Goal: Task Accomplishment & Management: Use online tool/utility

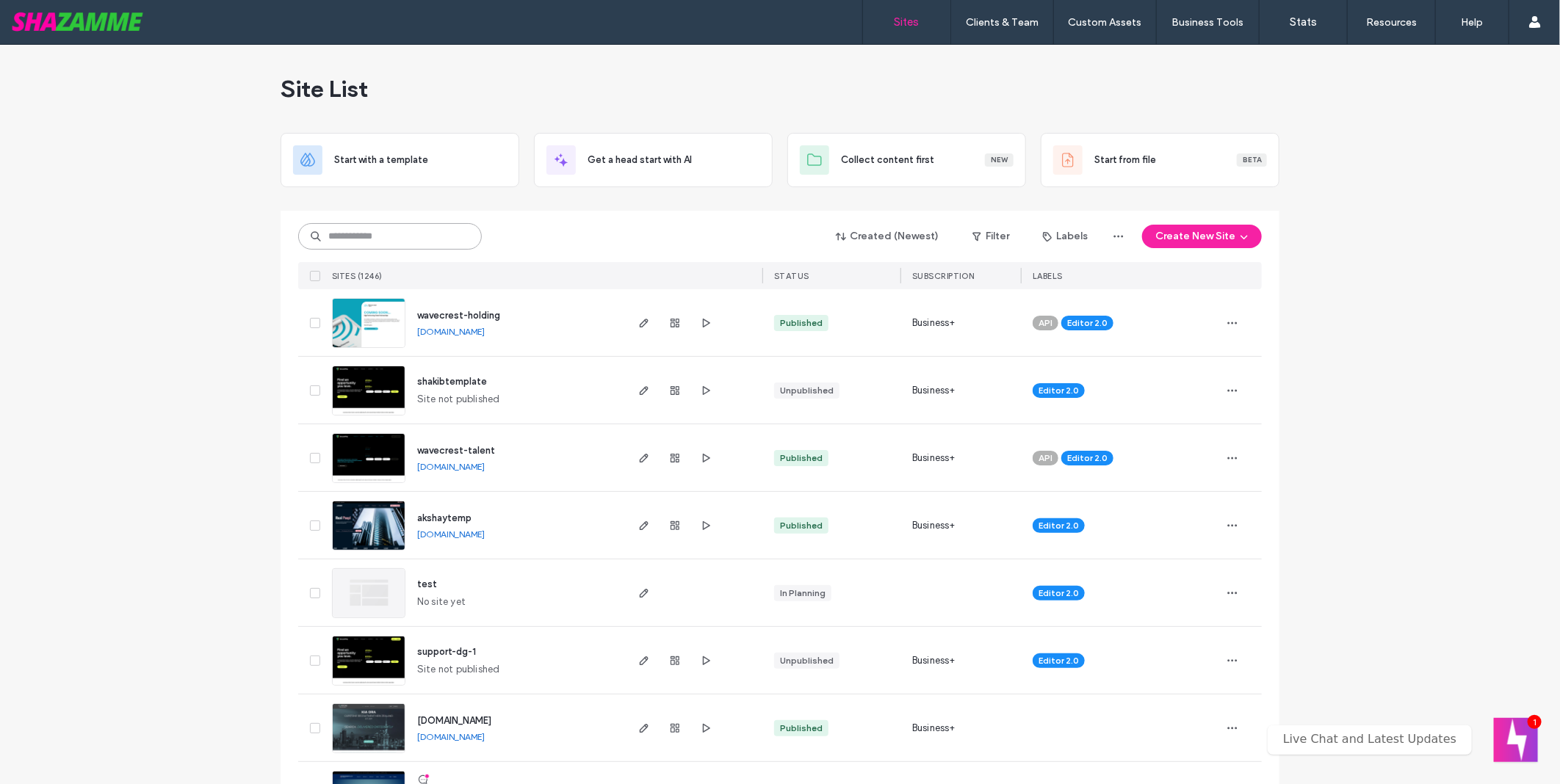
click at [408, 243] on input at bounding box center [390, 237] width 184 height 26
type input "******"
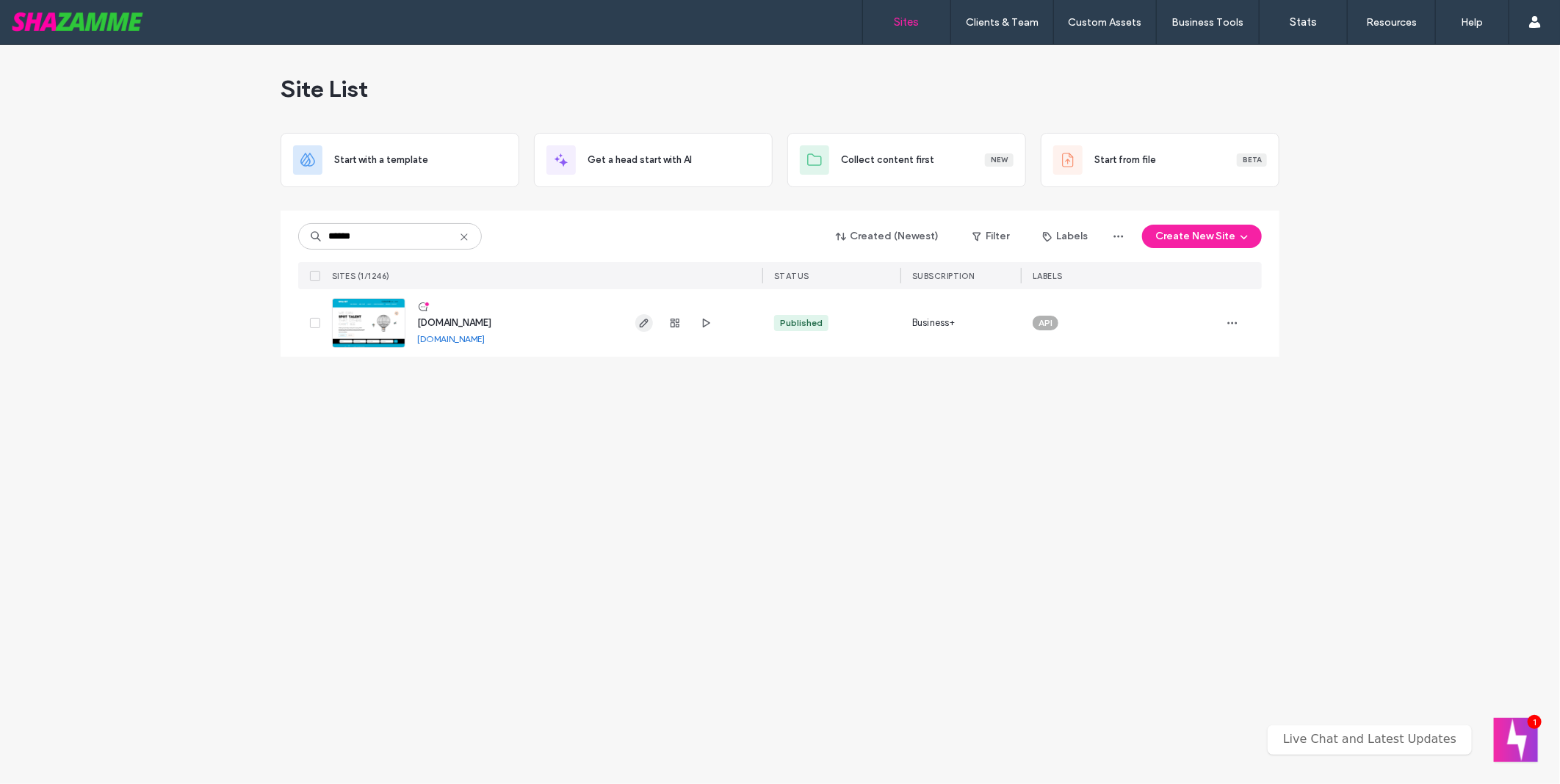
click at [642, 314] on span "button" at bounding box center [644, 323] width 17 height 17
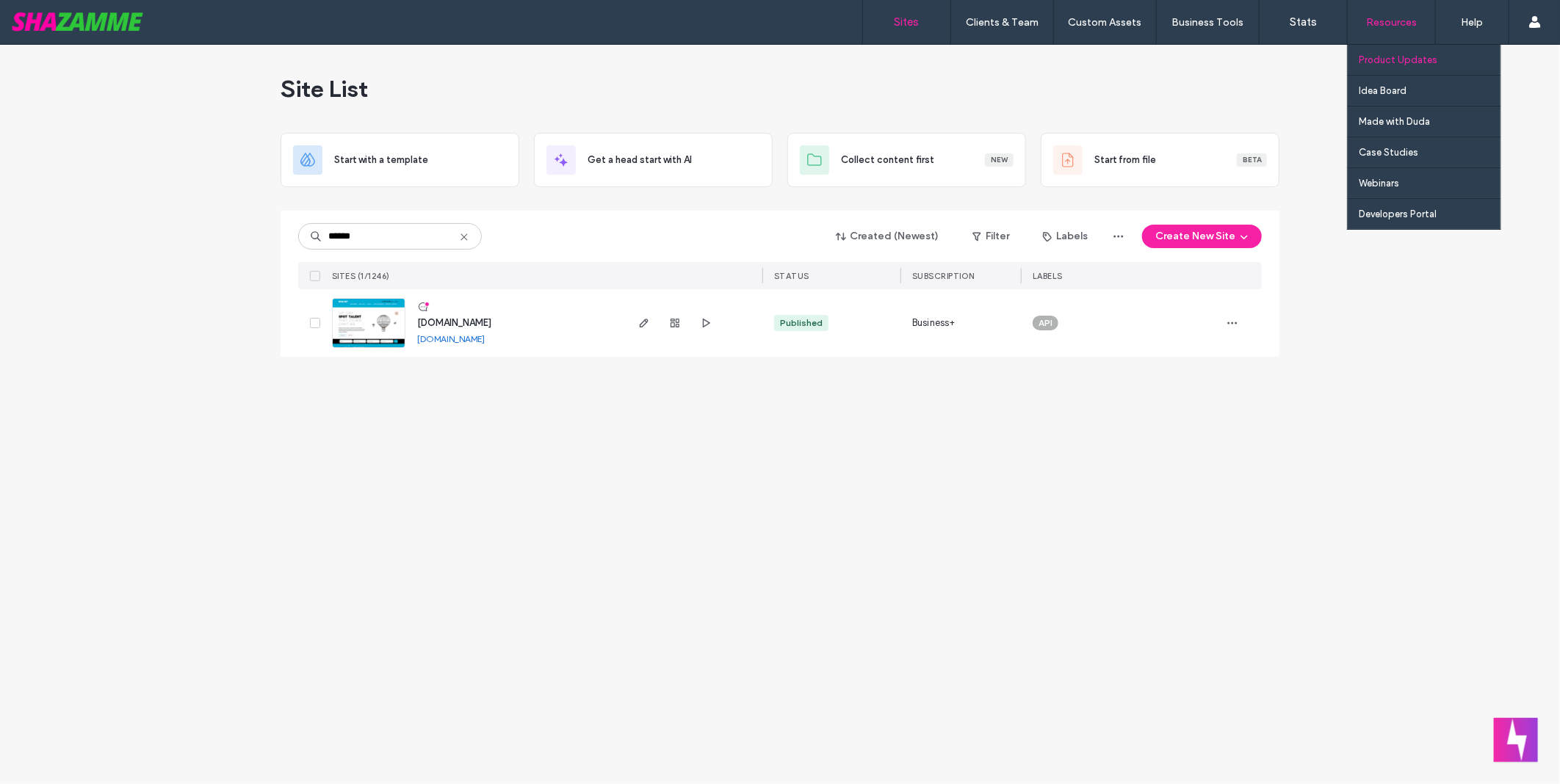
click at [1416, 57] on label "Product Updates" at bounding box center [1398, 59] width 78 height 11
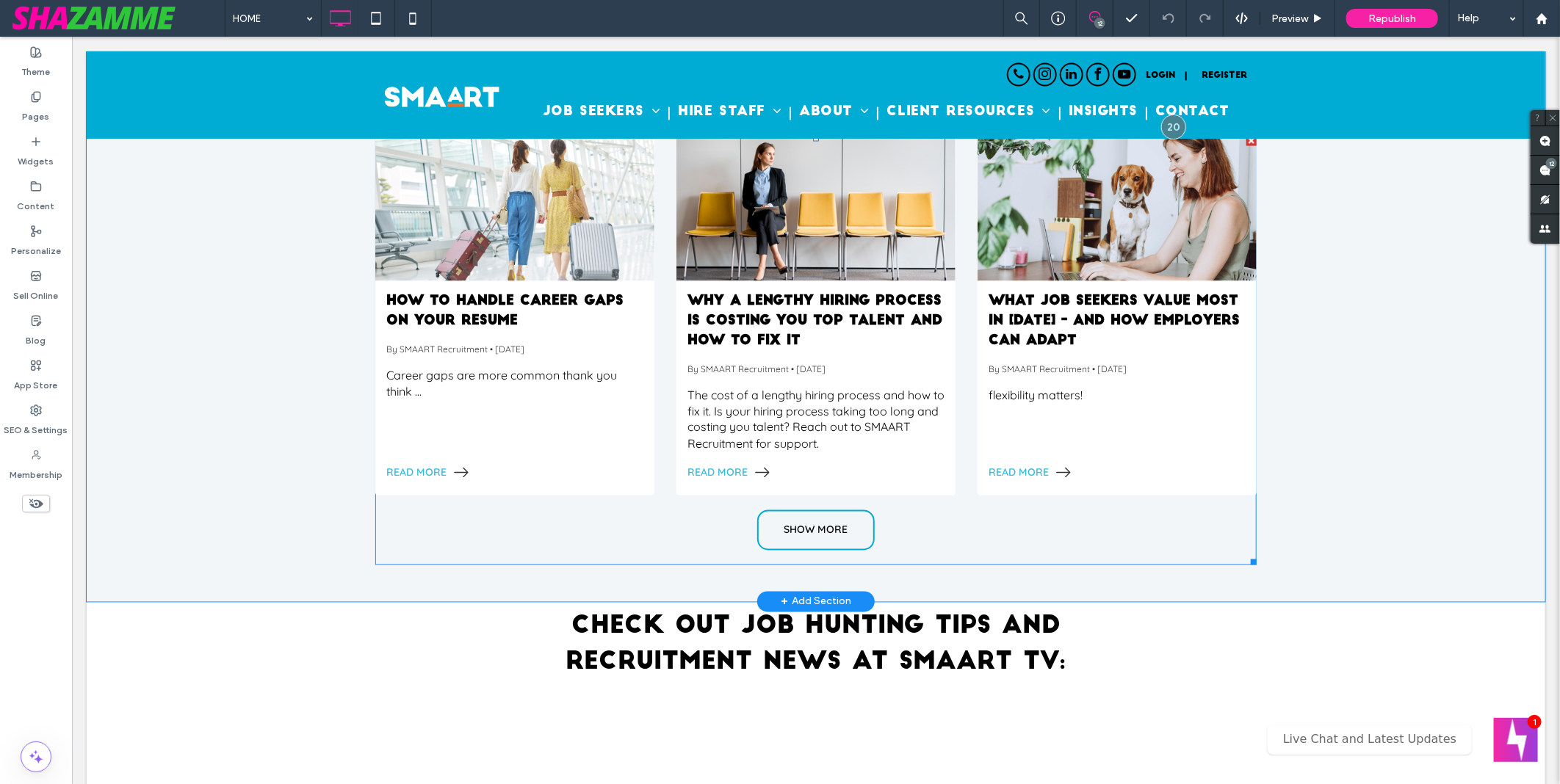
scroll to position [1469, 0]
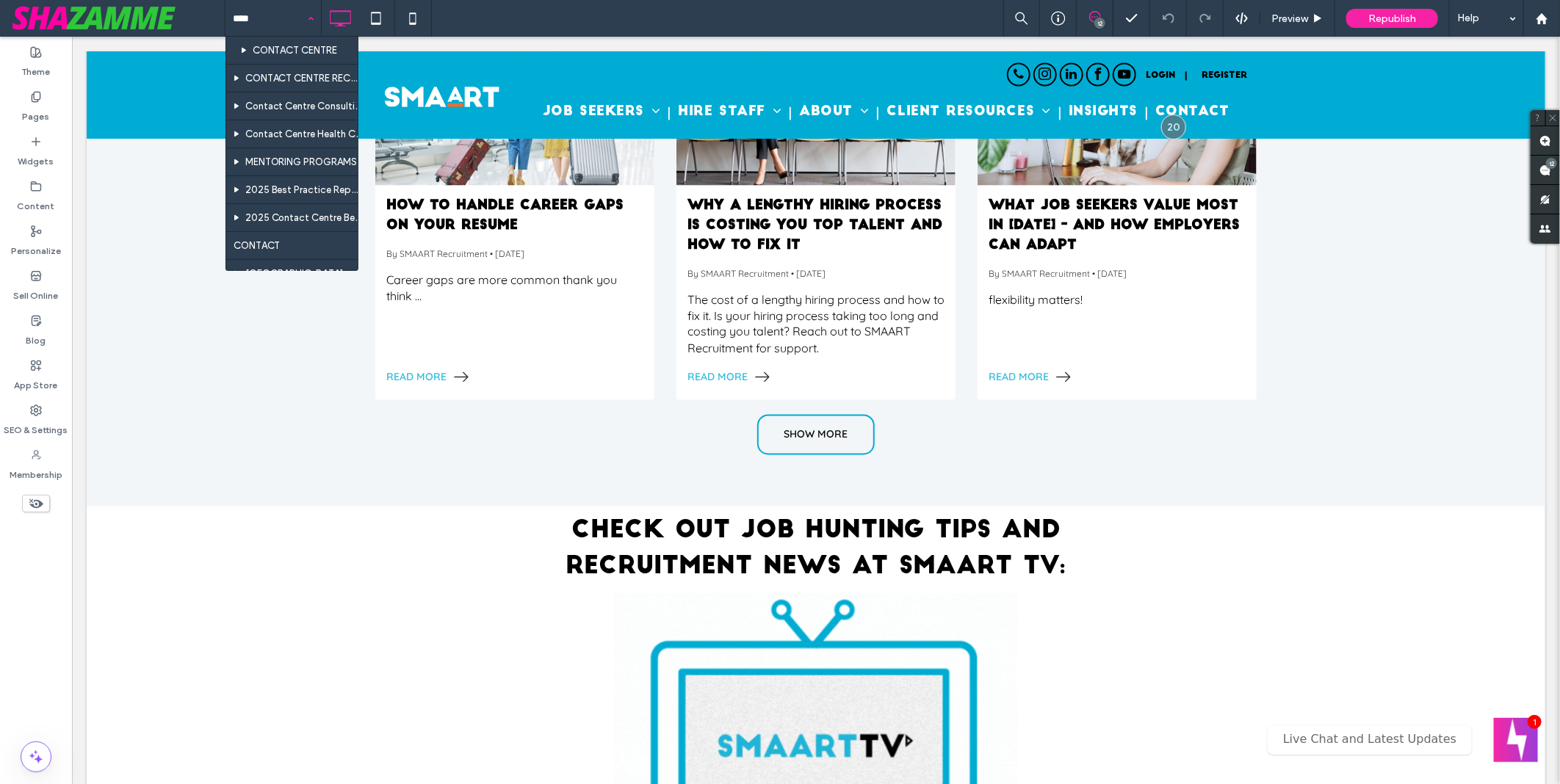
type input "*****"
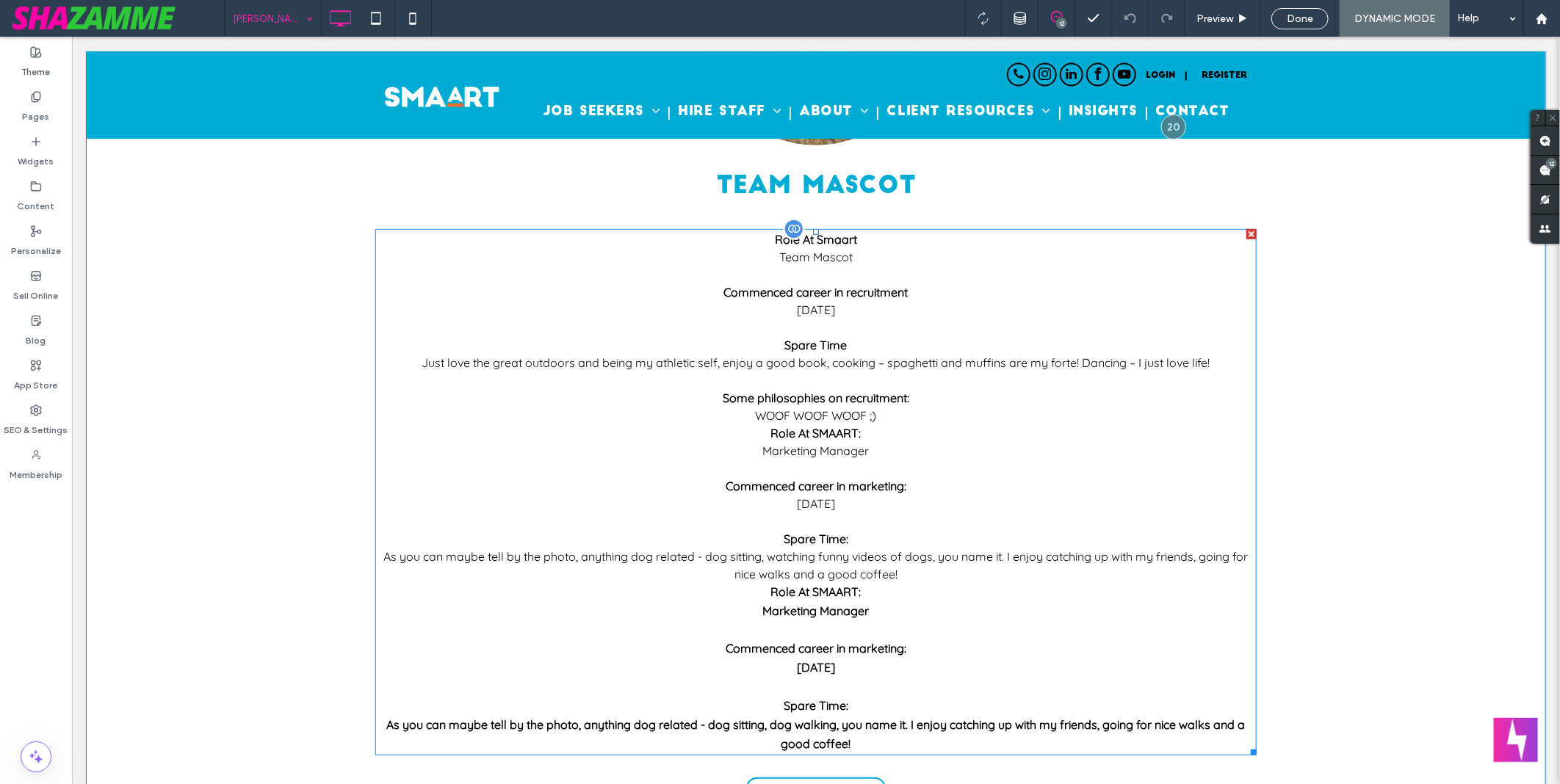
scroll to position [407, 0]
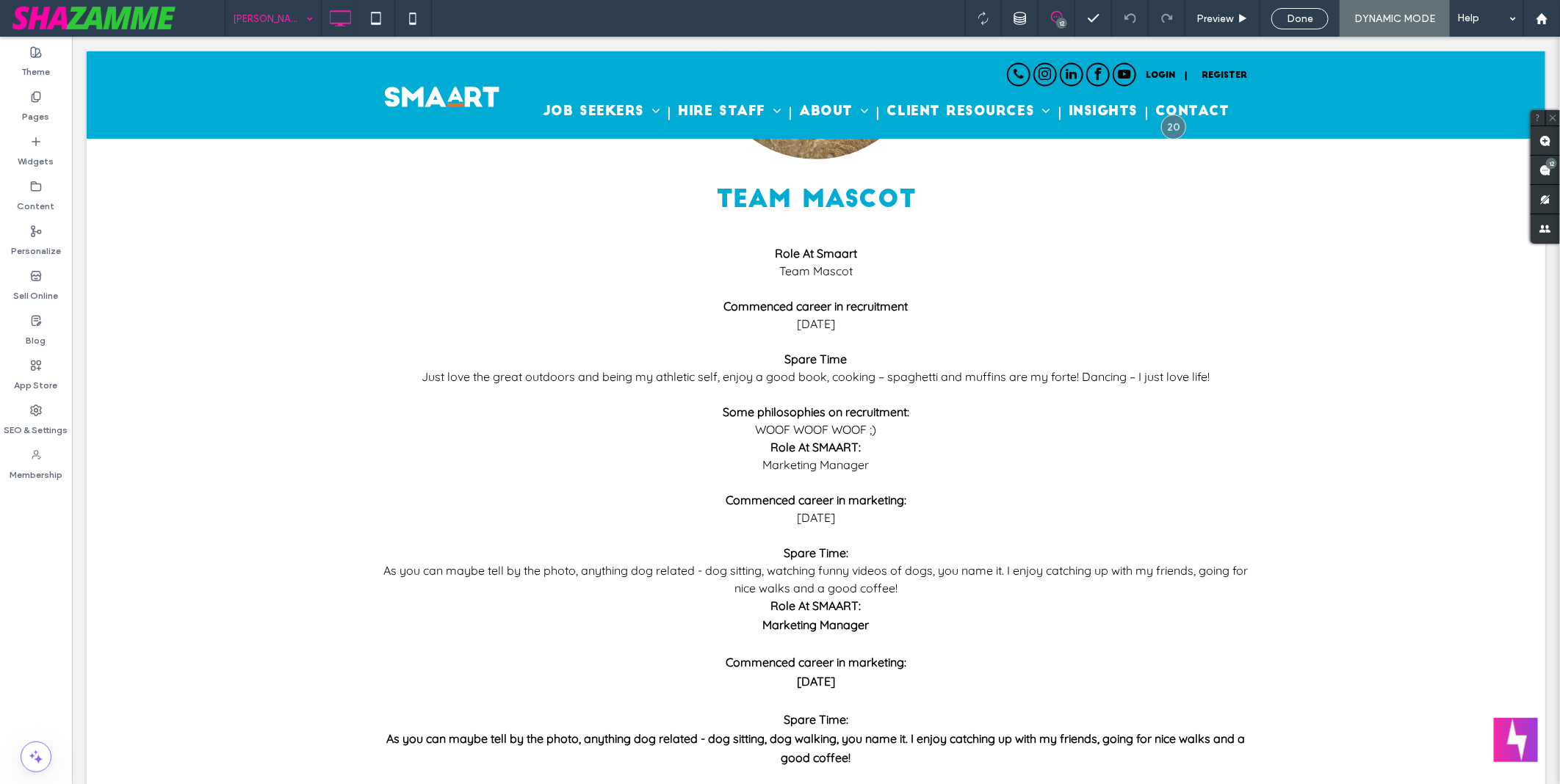
click at [272, 15] on input at bounding box center [269, 18] width 73 height 37
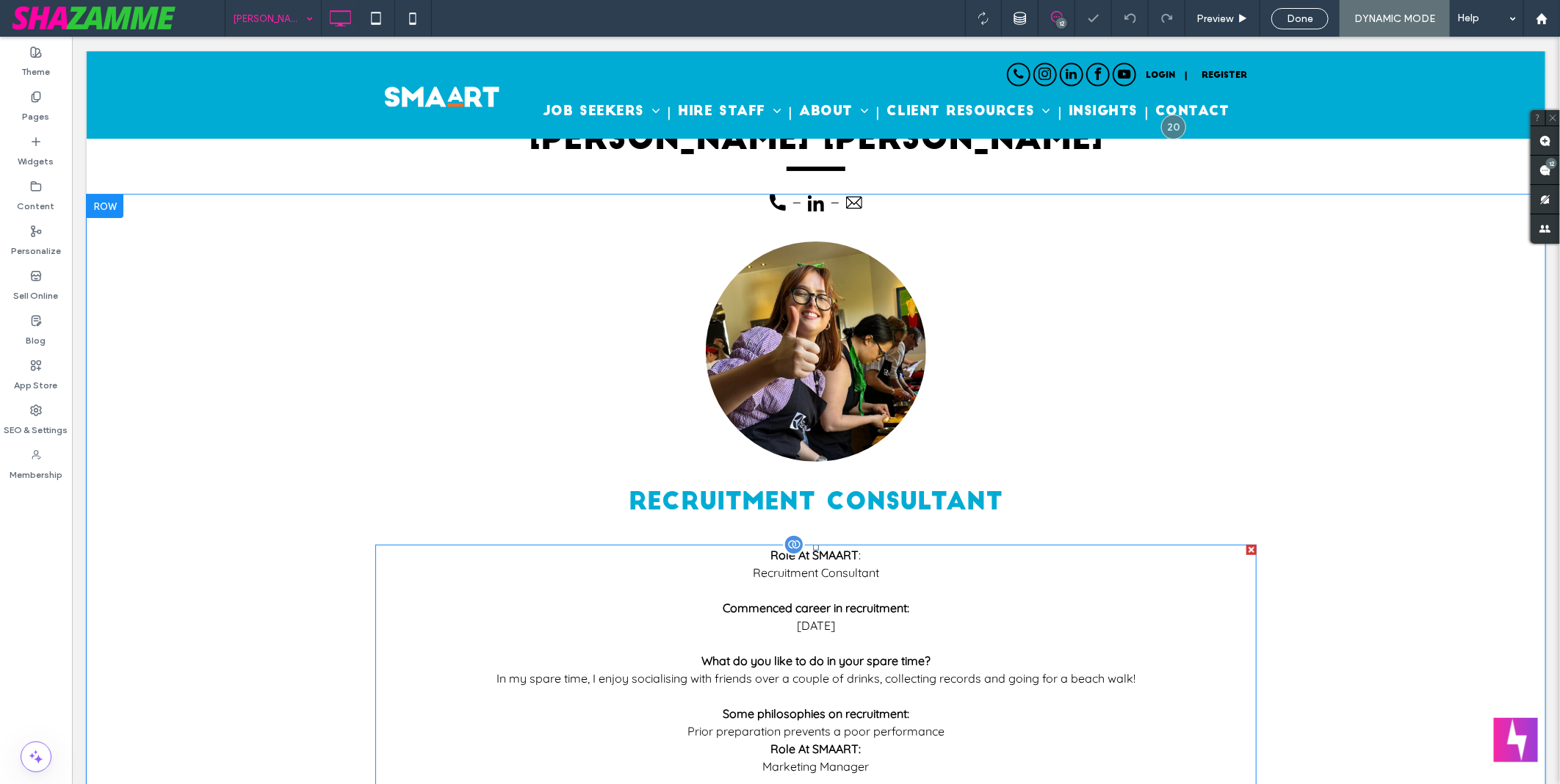
scroll to position [326, 0]
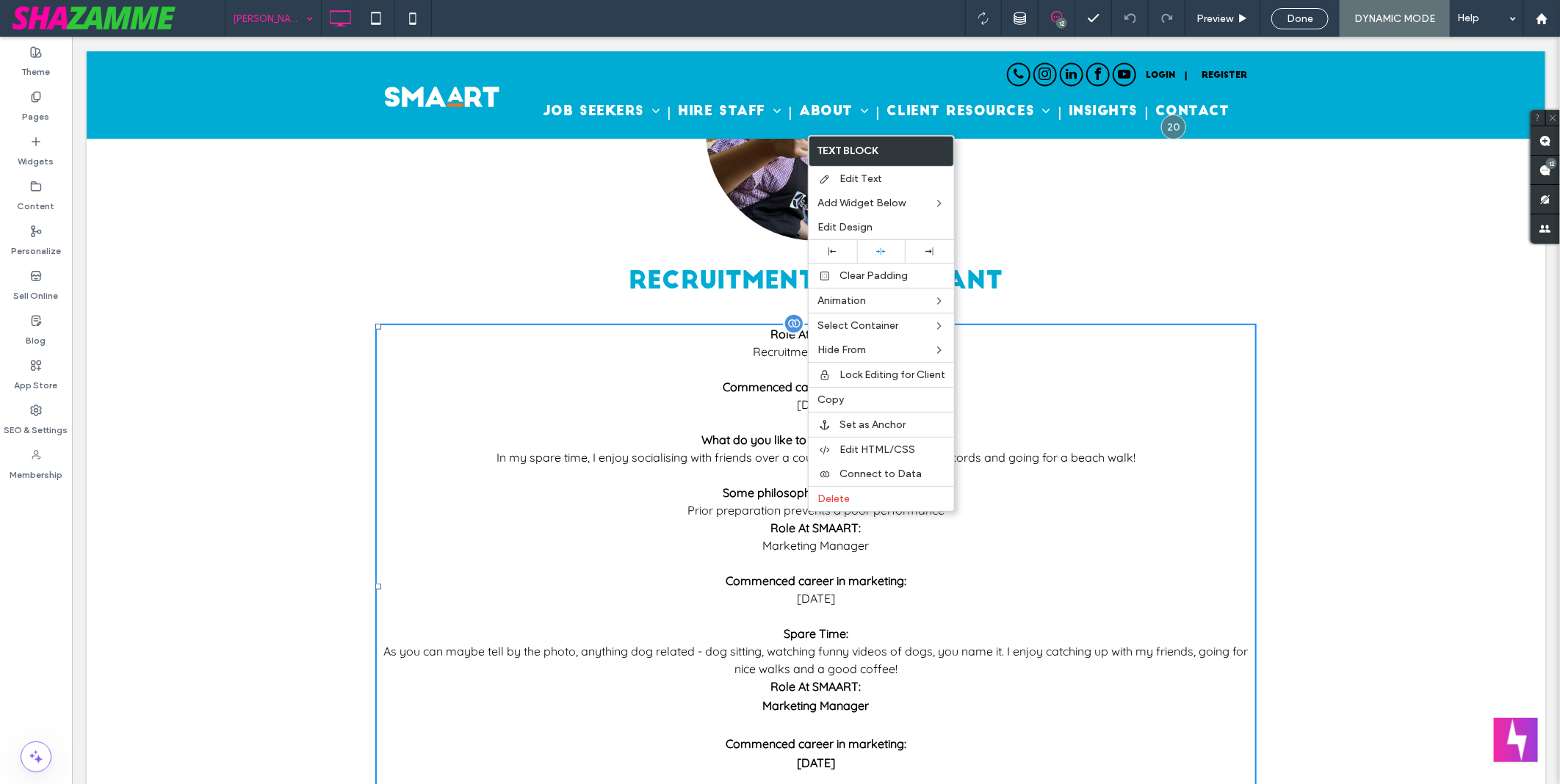
click at [653, 378] on div "Commenced career in recruitment:" at bounding box center [815, 386] width 882 height 17
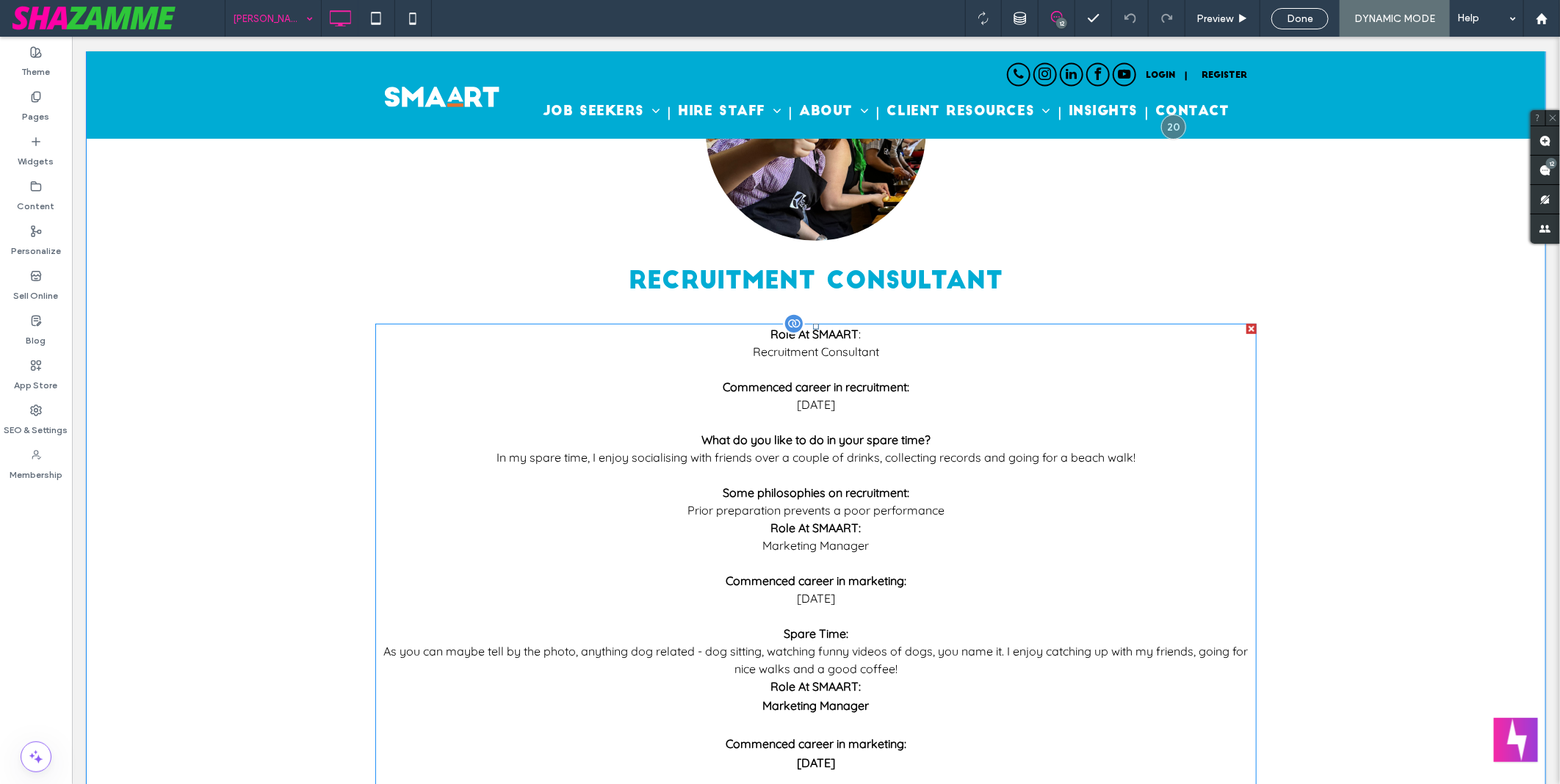
click at [759, 449] on div "In my spare time, I enjoy socialising with friends over a couple of drinks, col…" at bounding box center [815, 457] width 882 height 17
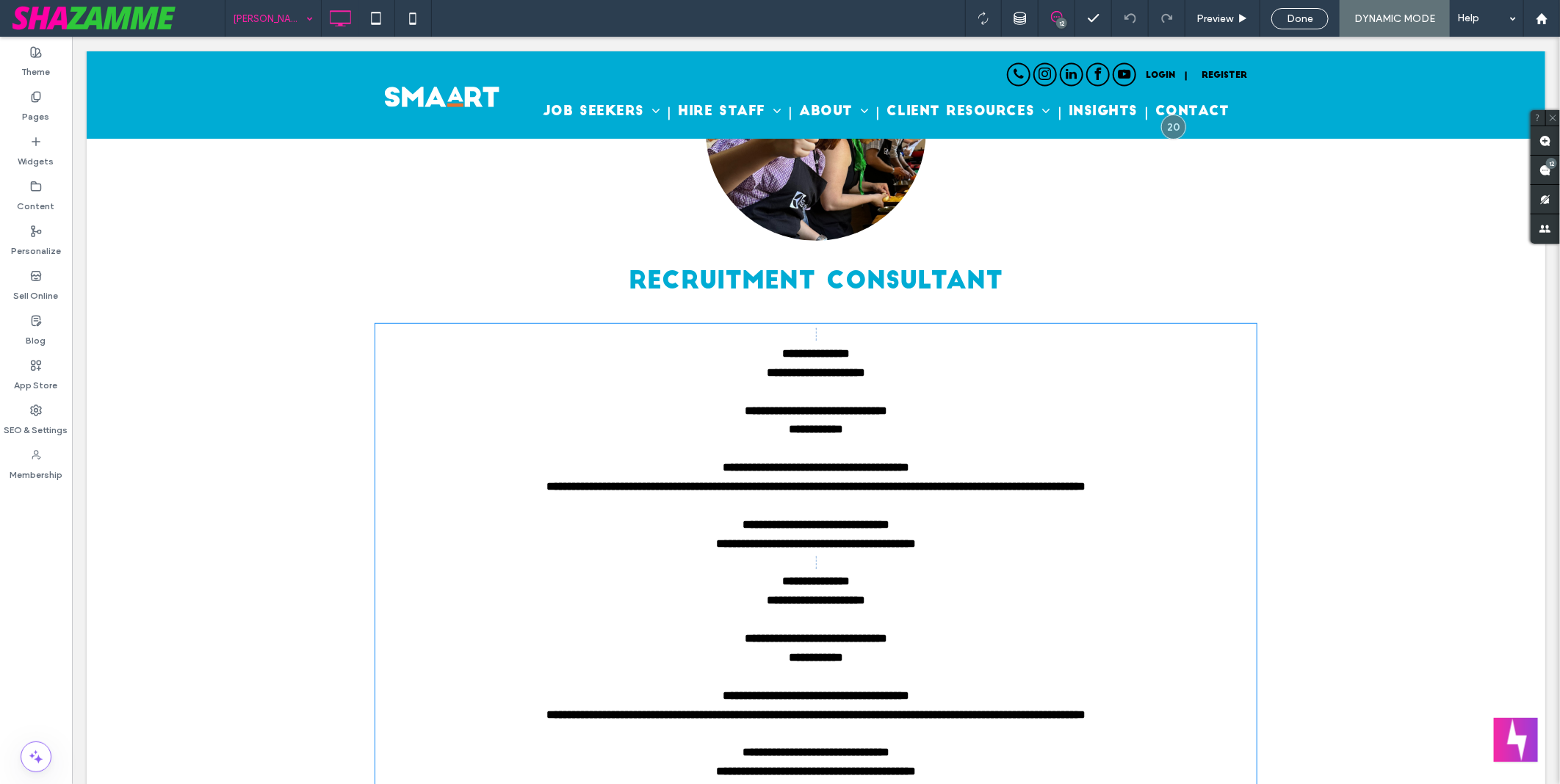
type input "**********"
type input "**"
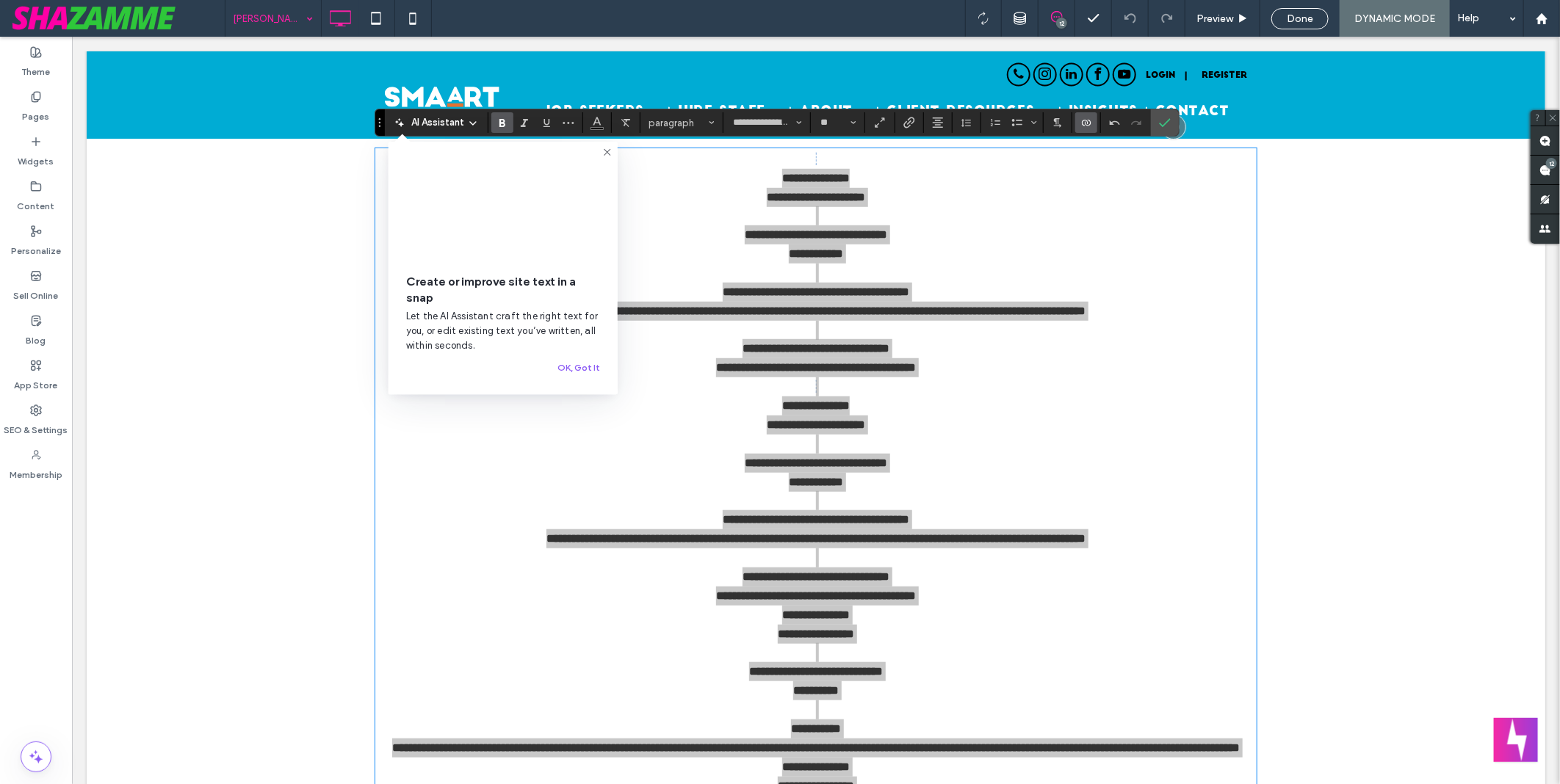
click at [1088, 127] on icon "Connect To Data" at bounding box center [1086, 123] width 12 height 12
click at [1146, 30] on span "Change Connection" at bounding box center [1133, 30] width 87 height 15
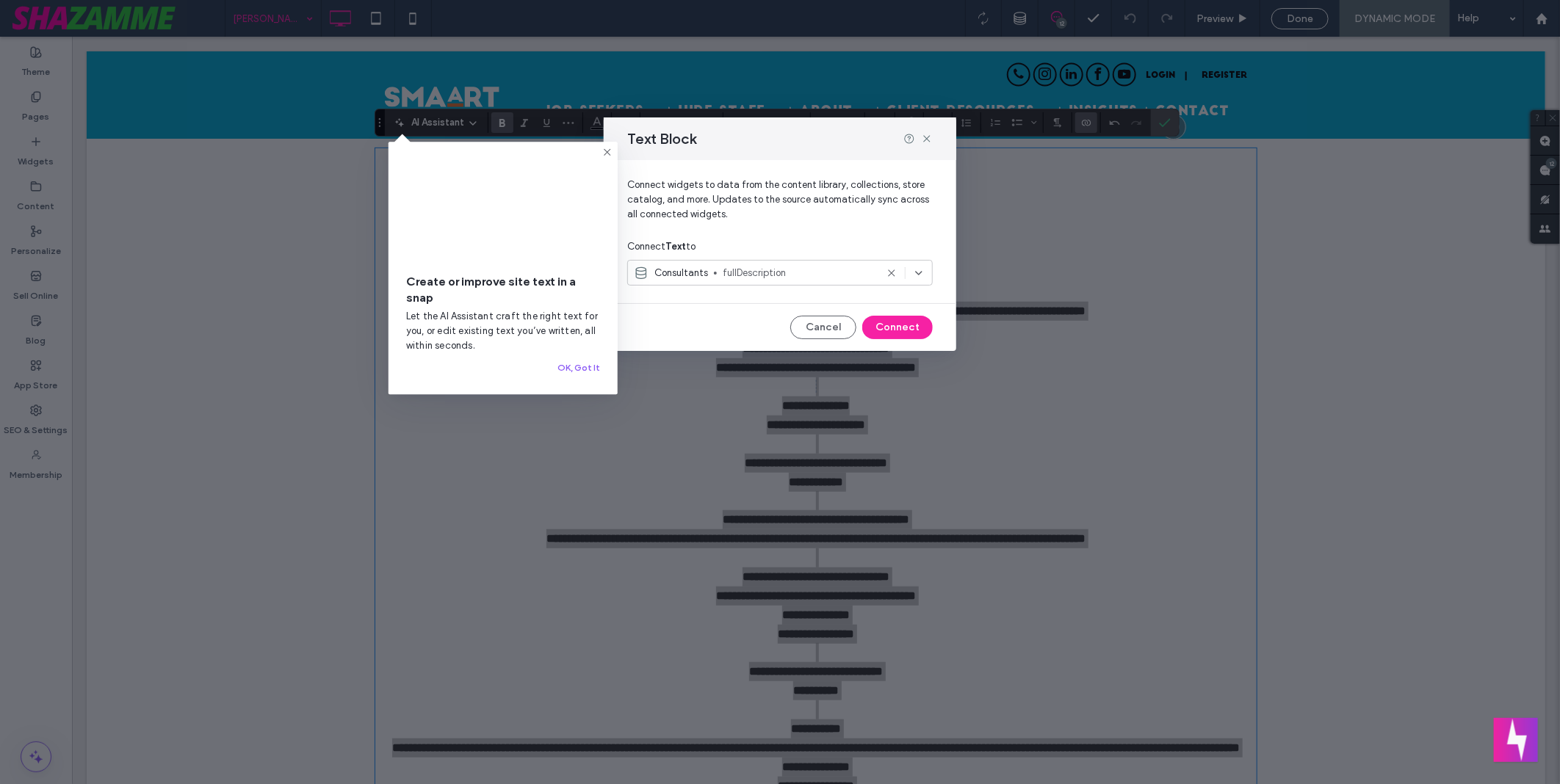
click at [604, 154] on icon at bounding box center [608, 152] width 12 height 12
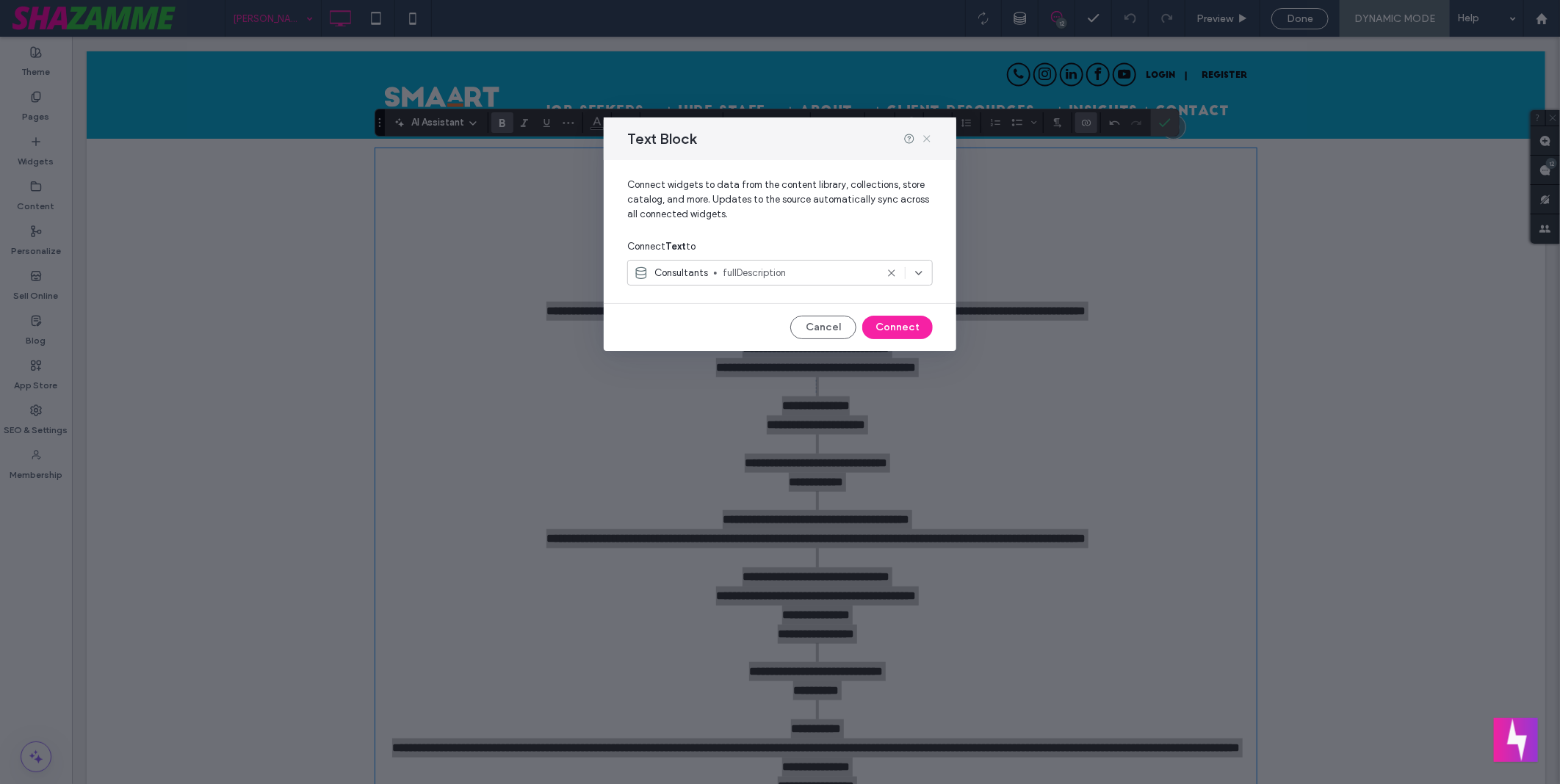
click at [925, 135] on icon at bounding box center [927, 139] width 12 height 12
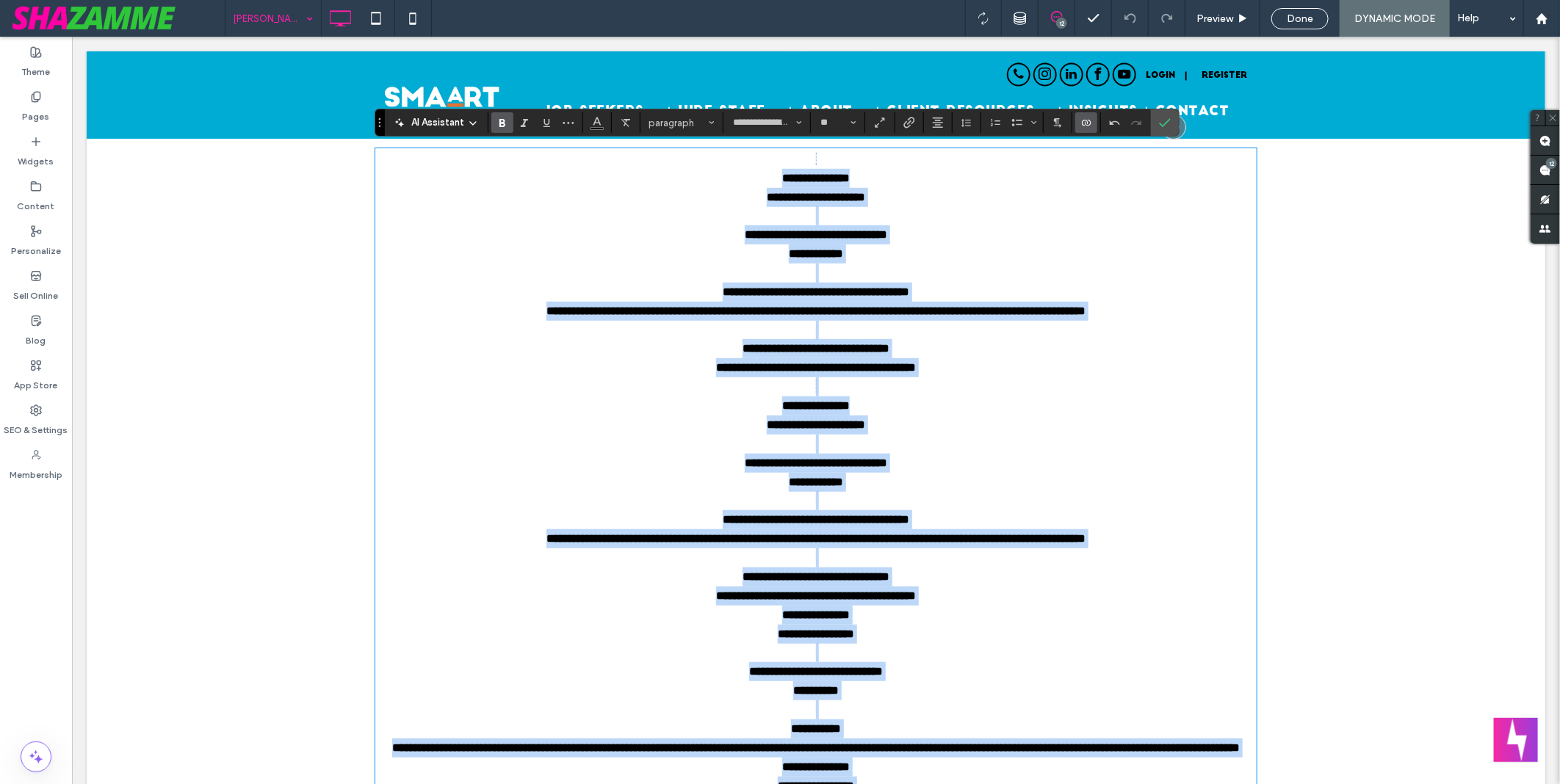
click at [935, 310] on div "**********" at bounding box center [815, 311] width 882 height 19
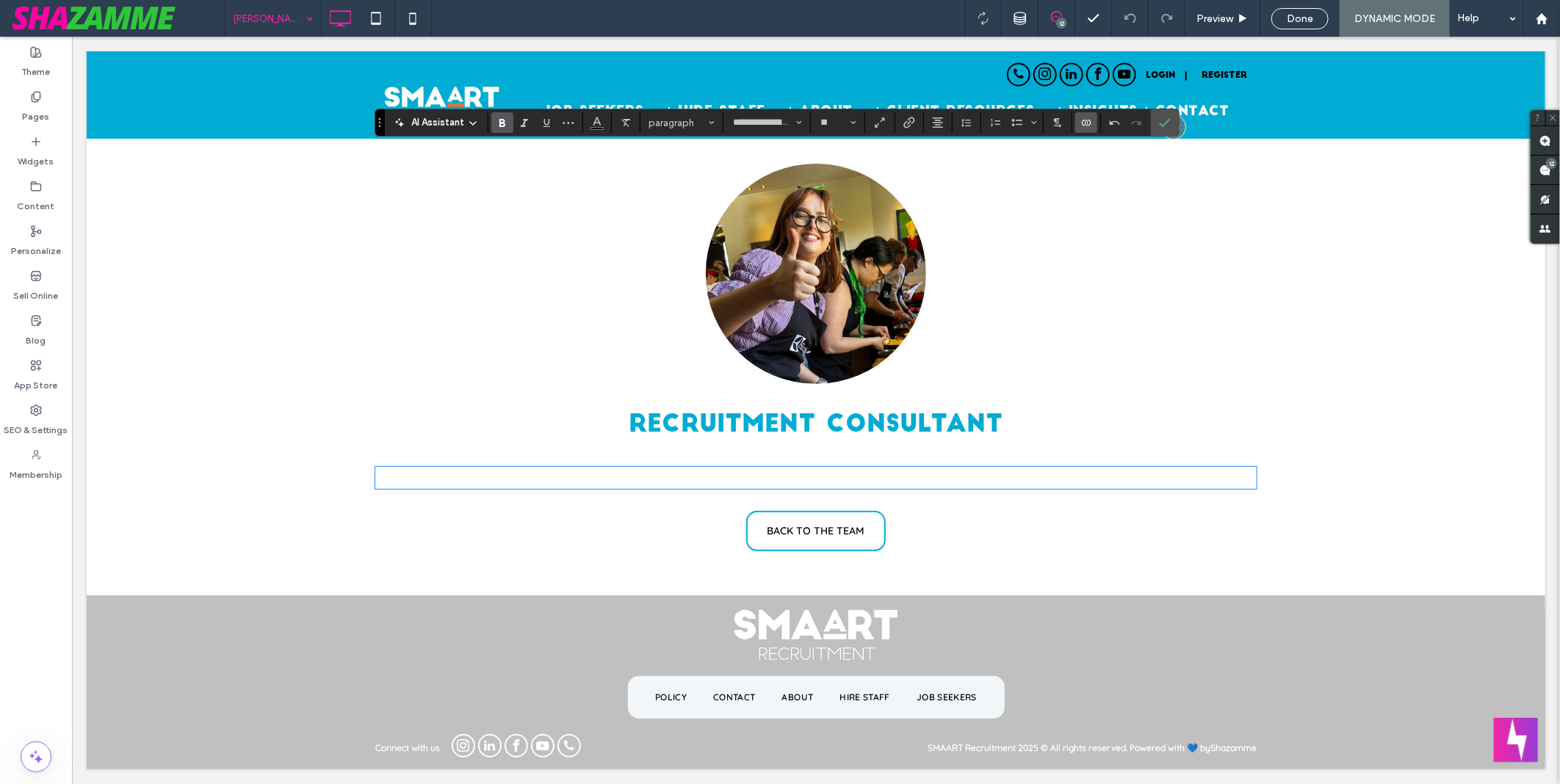
scroll to position [181, 0]
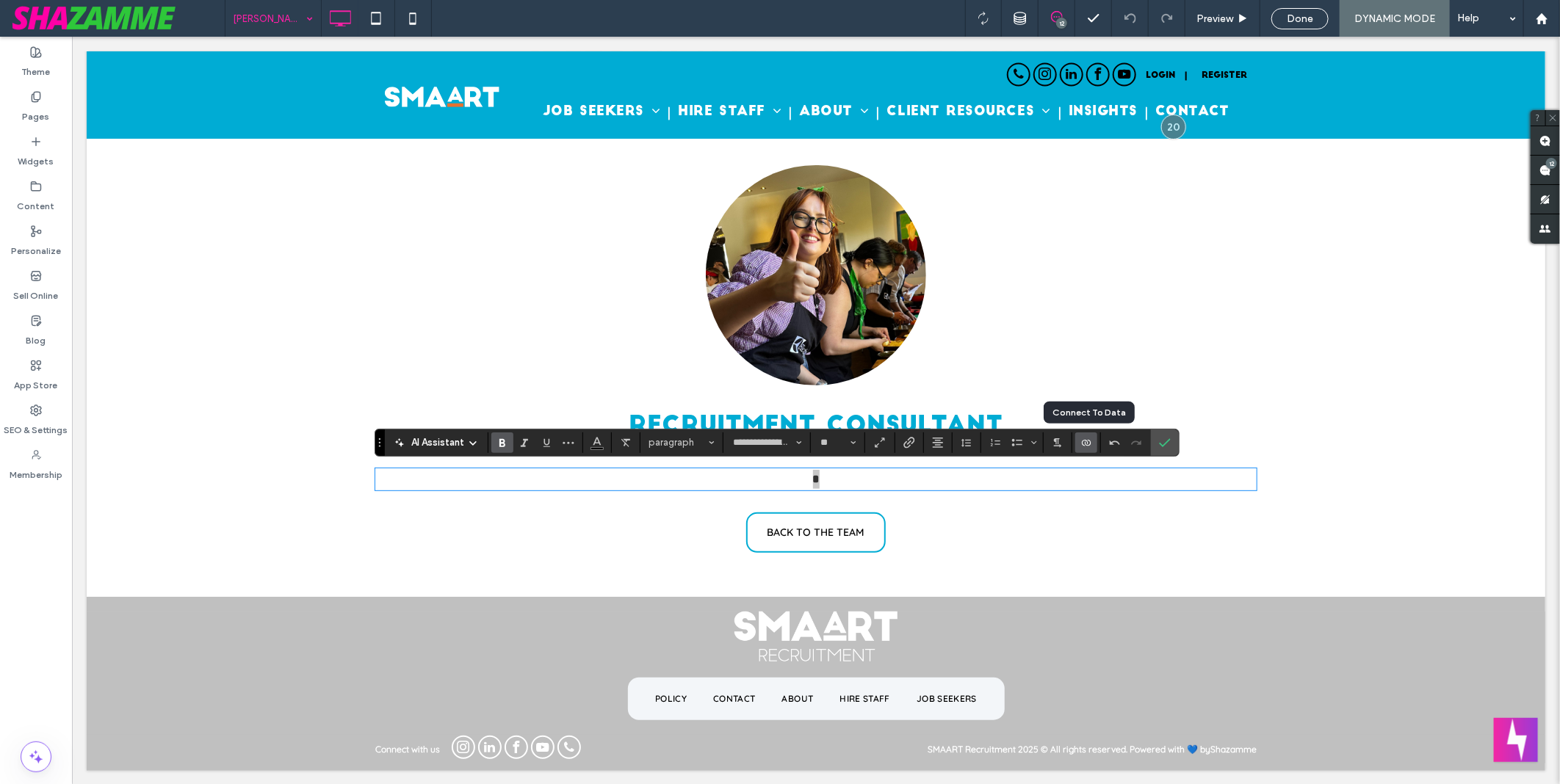
click at [1091, 446] on icon "Connect To Data" at bounding box center [1086, 443] width 12 height 12
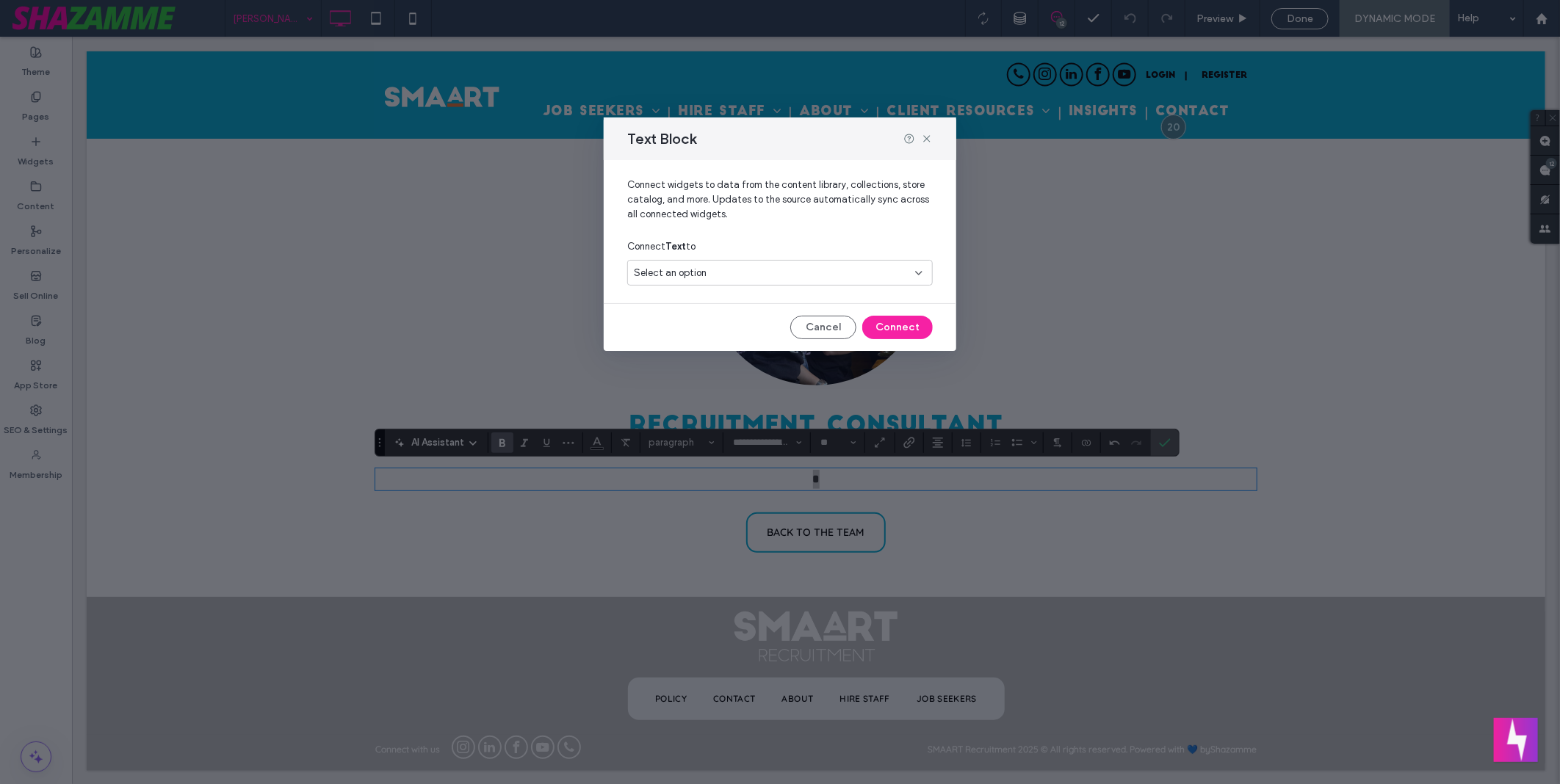
click at [777, 276] on div "Select an option" at bounding box center [771, 272] width 275 height 15
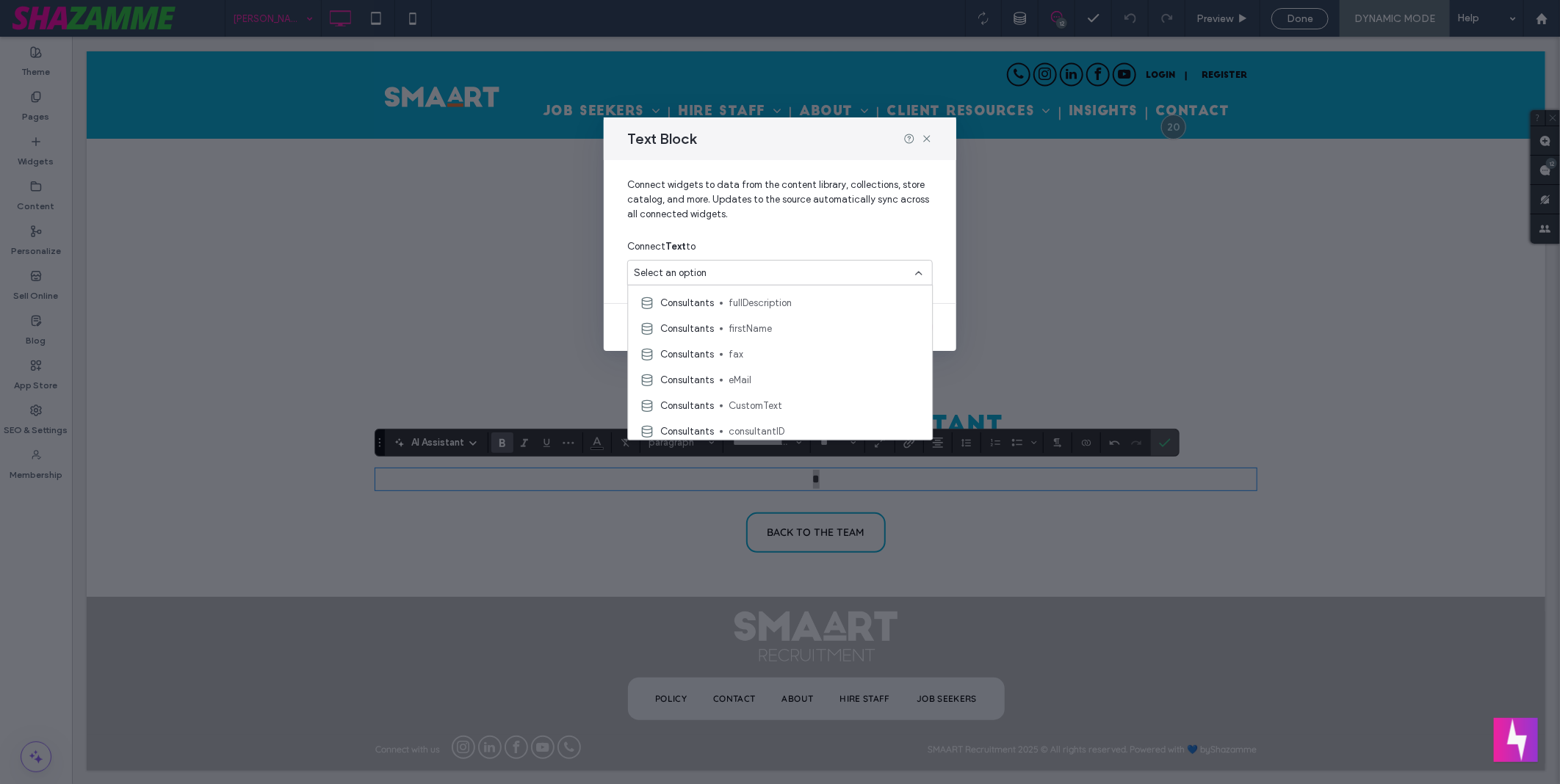
scroll to position [407, 0]
click at [802, 311] on div "Consultants fullDescription" at bounding box center [779, 302] width 304 height 26
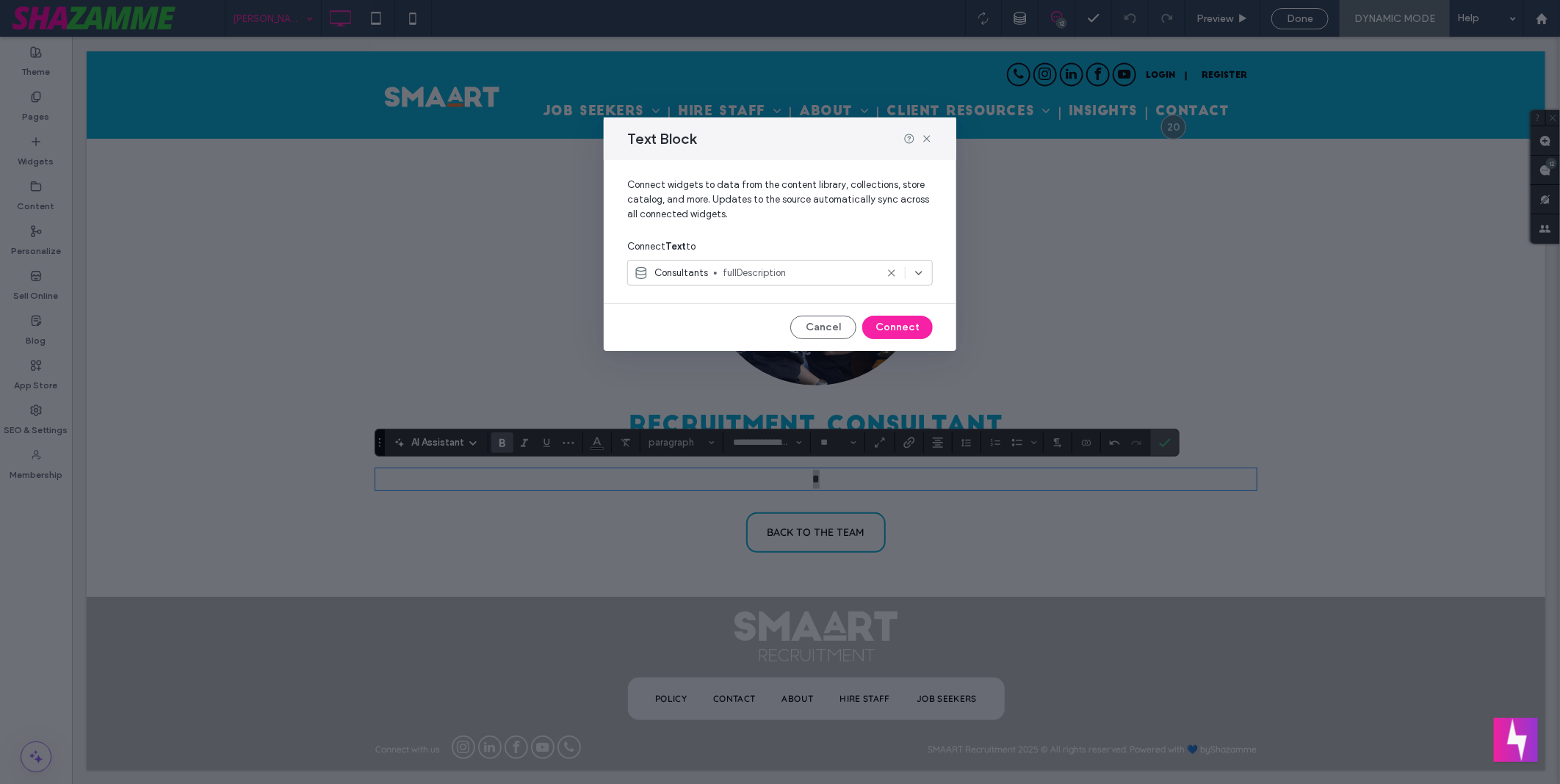
click at [910, 342] on div "Connect widgets to data from the content library, collections, store catalog, a…" at bounding box center [780, 255] width 353 height 191
click at [911, 334] on button "Connect" at bounding box center [898, 327] width 71 height 23
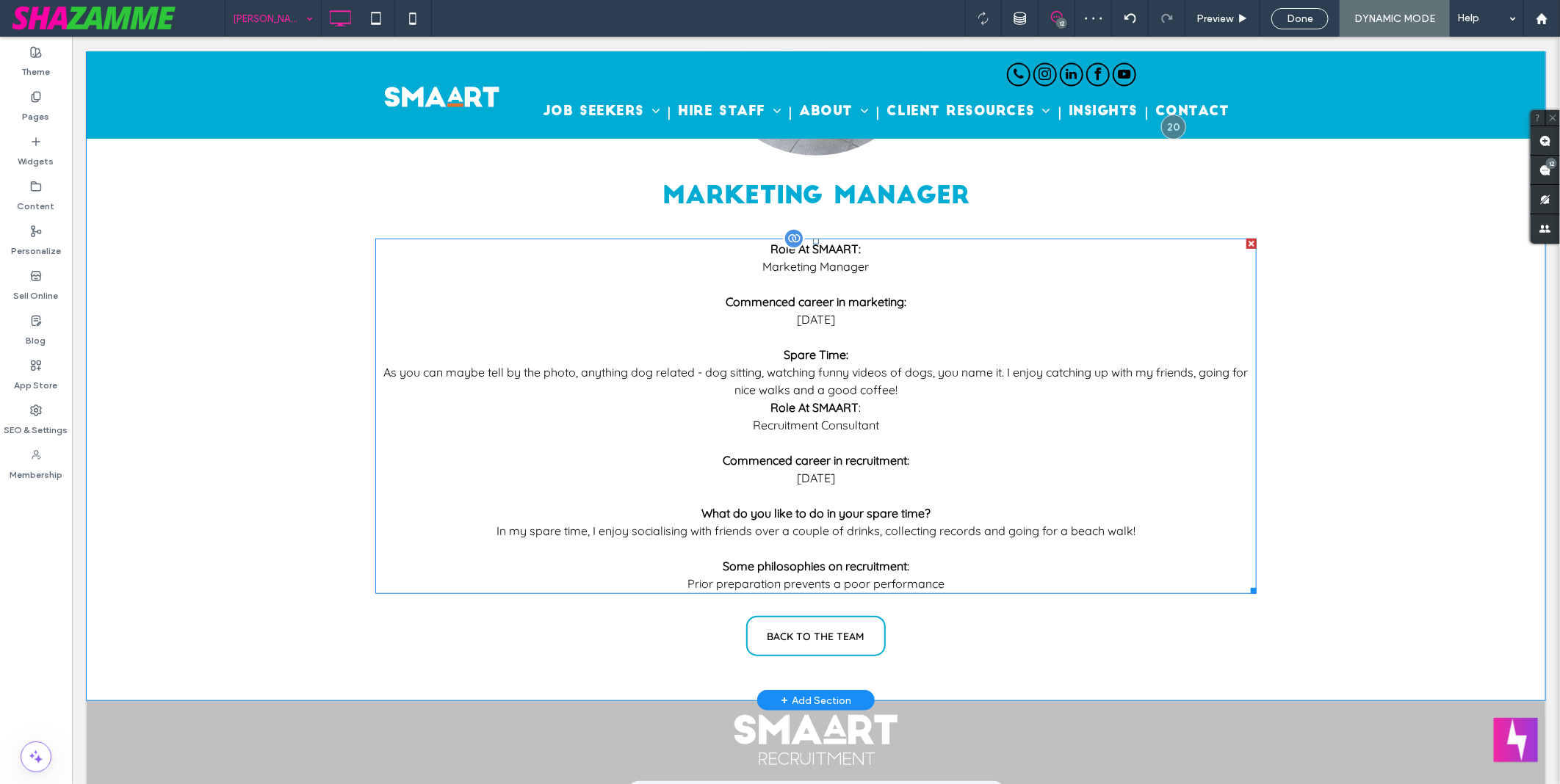
scroll to position [0, 0]
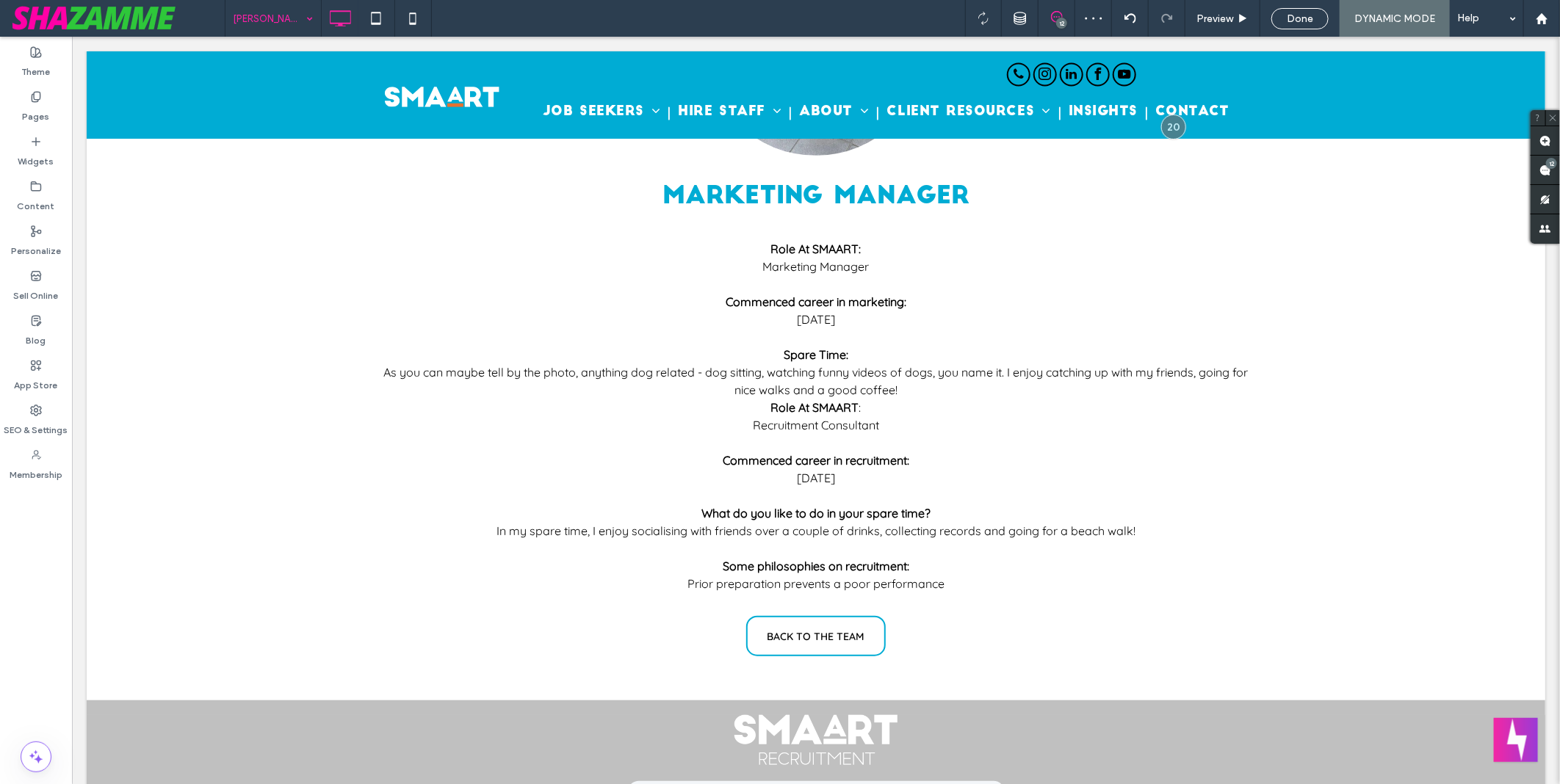
click at [238, 21] on input at bounding box center [269, 18] width 73 height 37
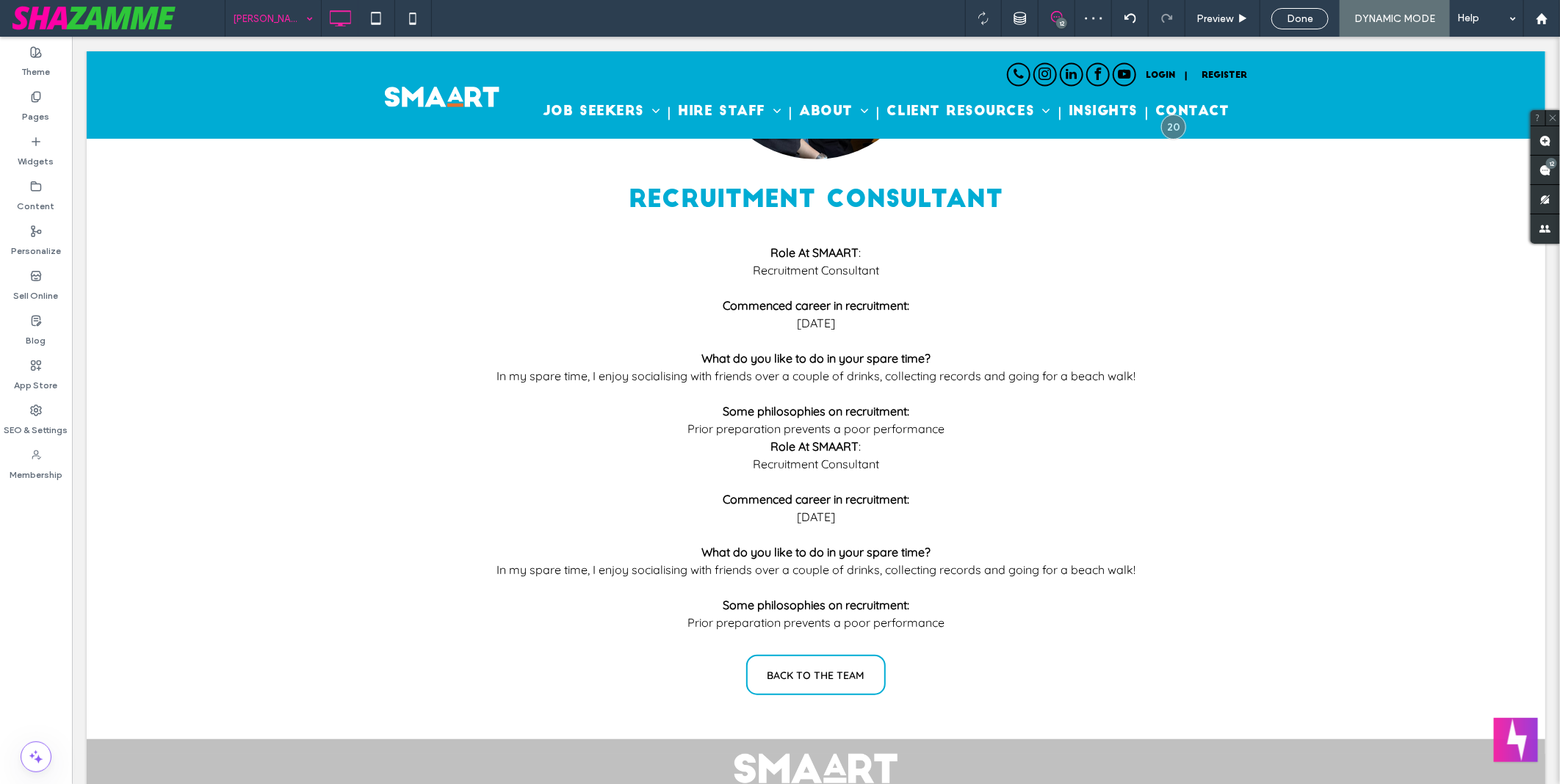
click at [279, 10] on input at bounding box center [269, 18] width 73 height 37
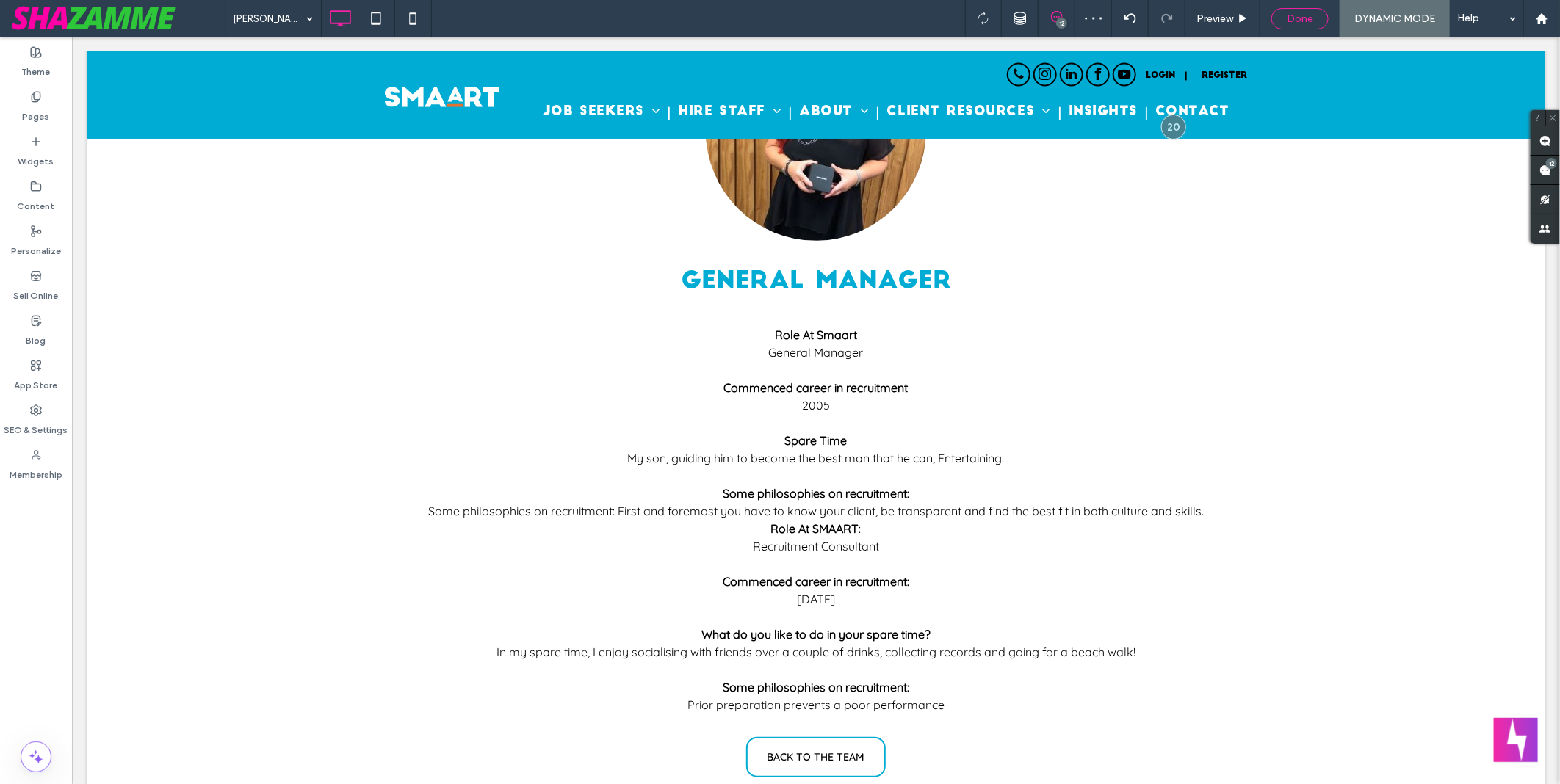
click at [1291, 12] on span "Done" at bounding box center [1300, 18] width 26 height 12
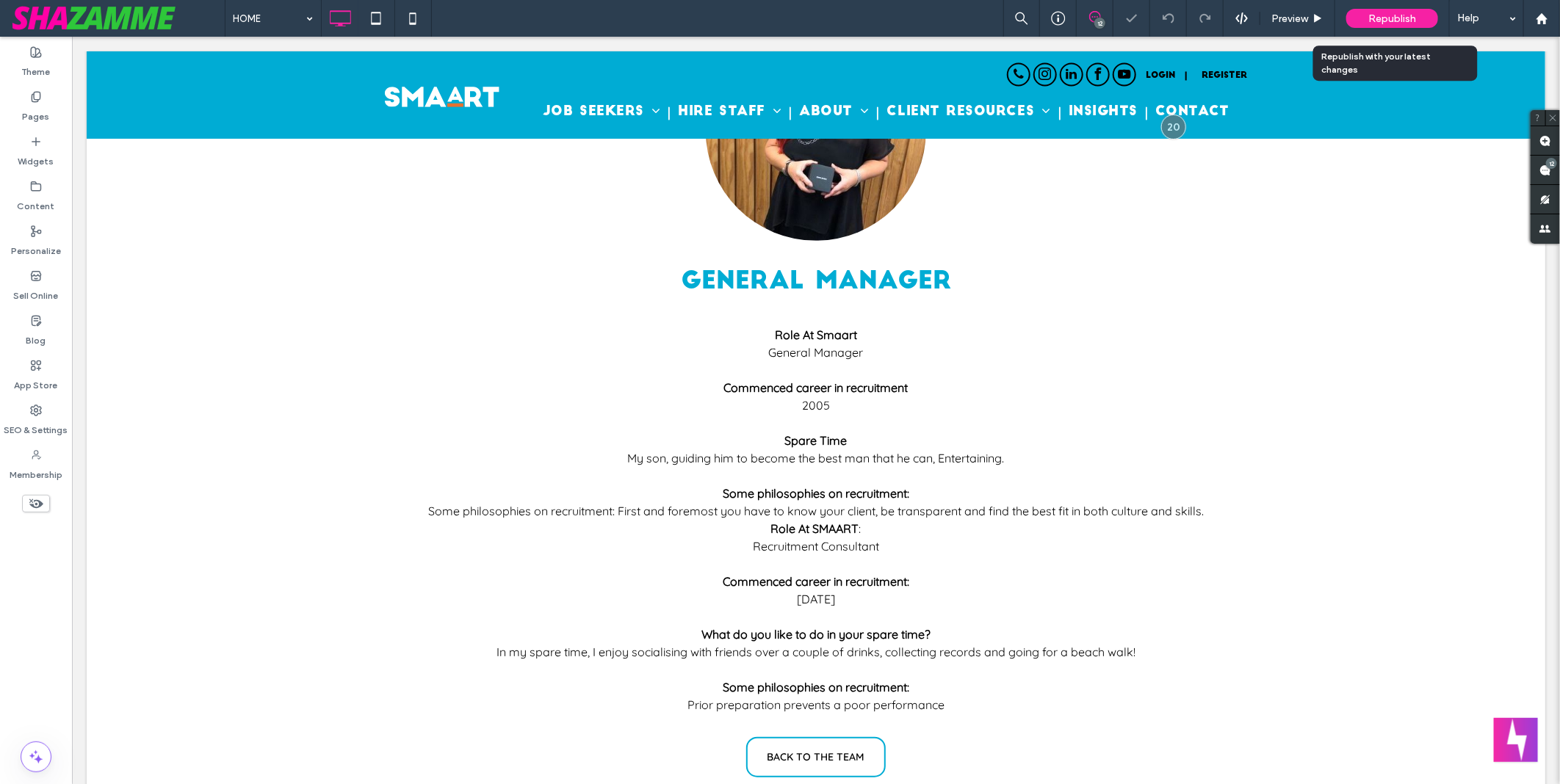
click at [1403, 17] on span "Republish" at bounding box center [1392, 18] width 48 height 12
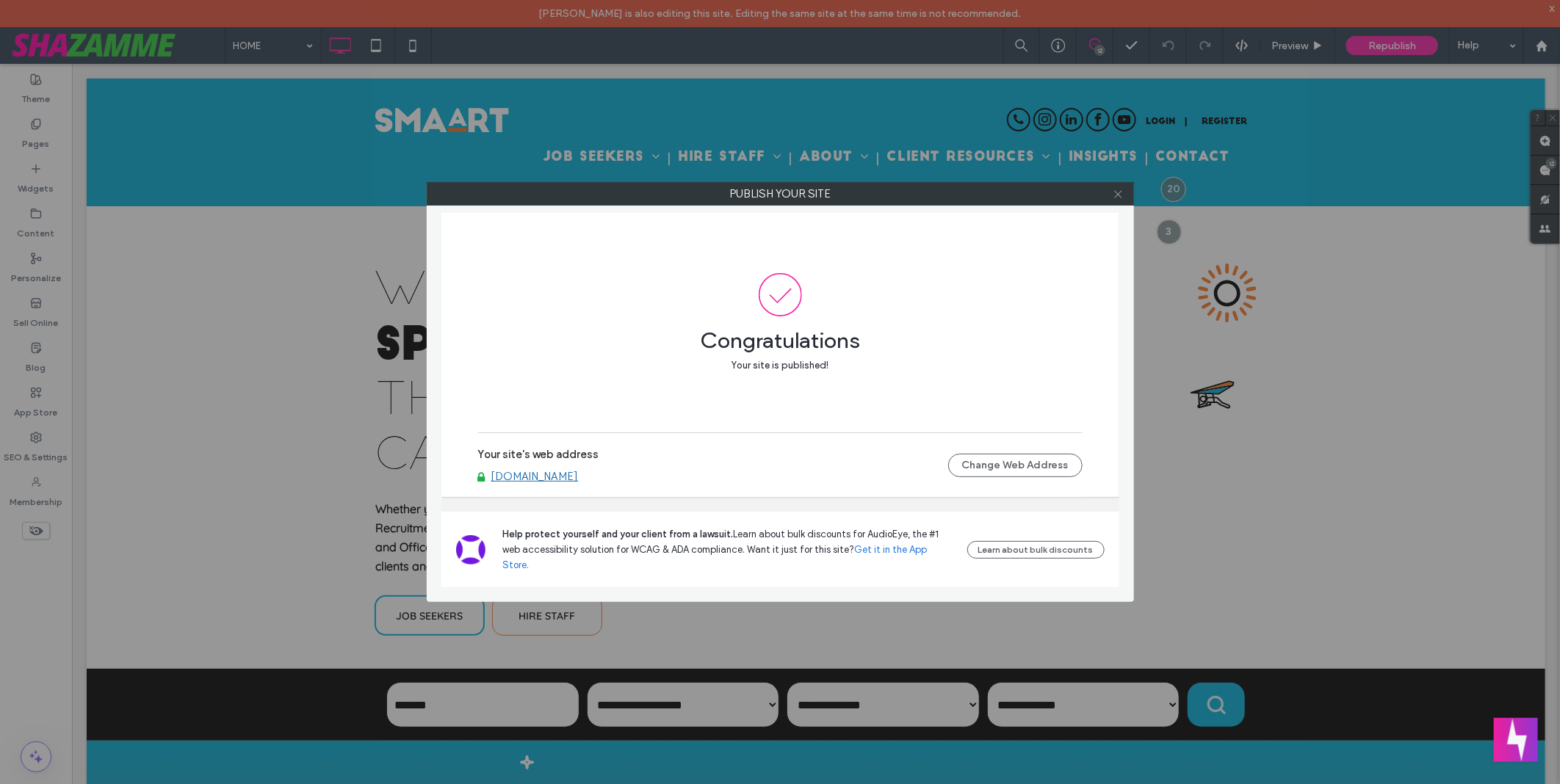
click at [1121, 191] on icon at bounding box center [1118, 194] width 11 height 11
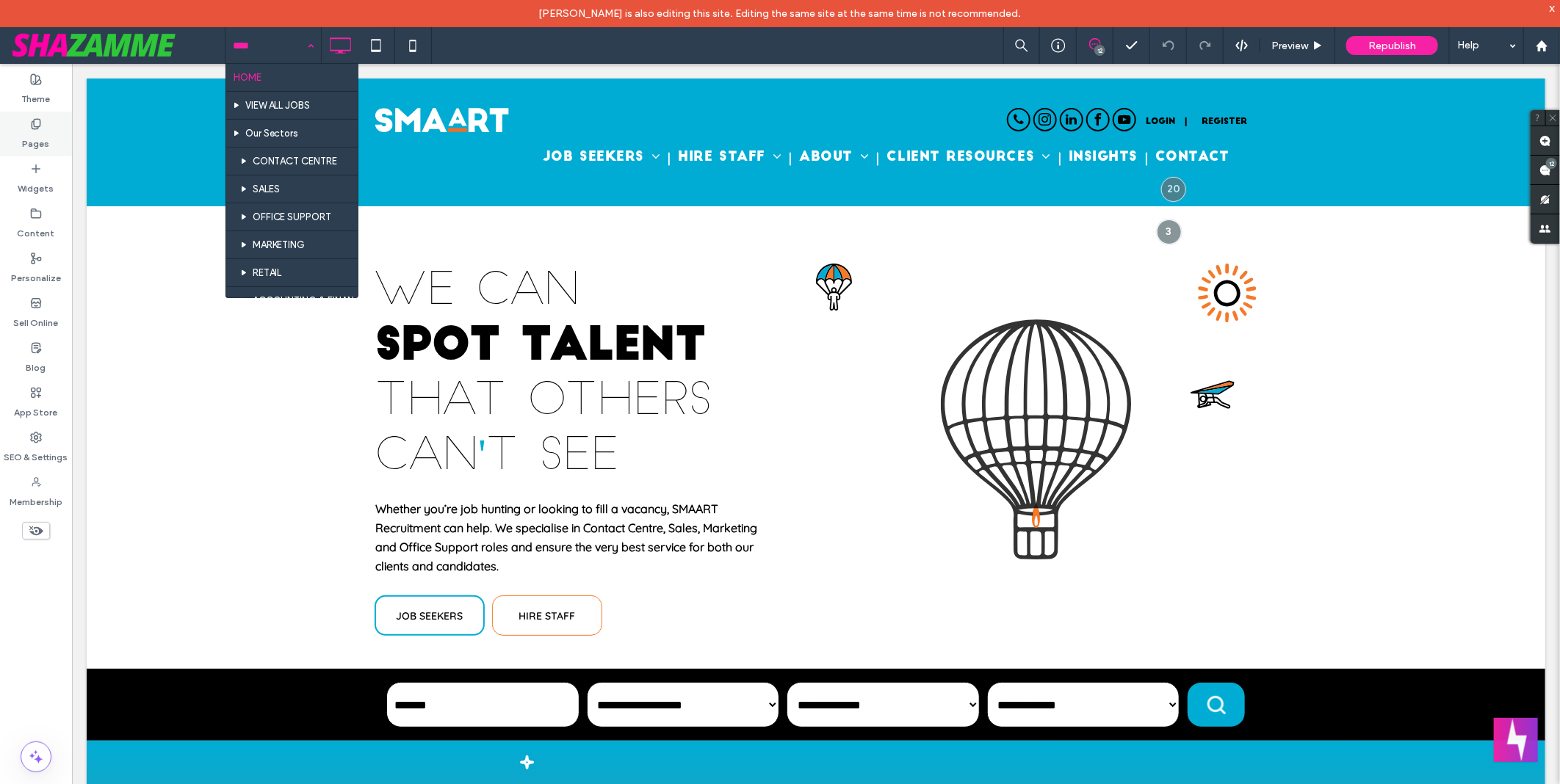
click at [30, 126] on icon at bounding box center [37, 124] width 12 height 12
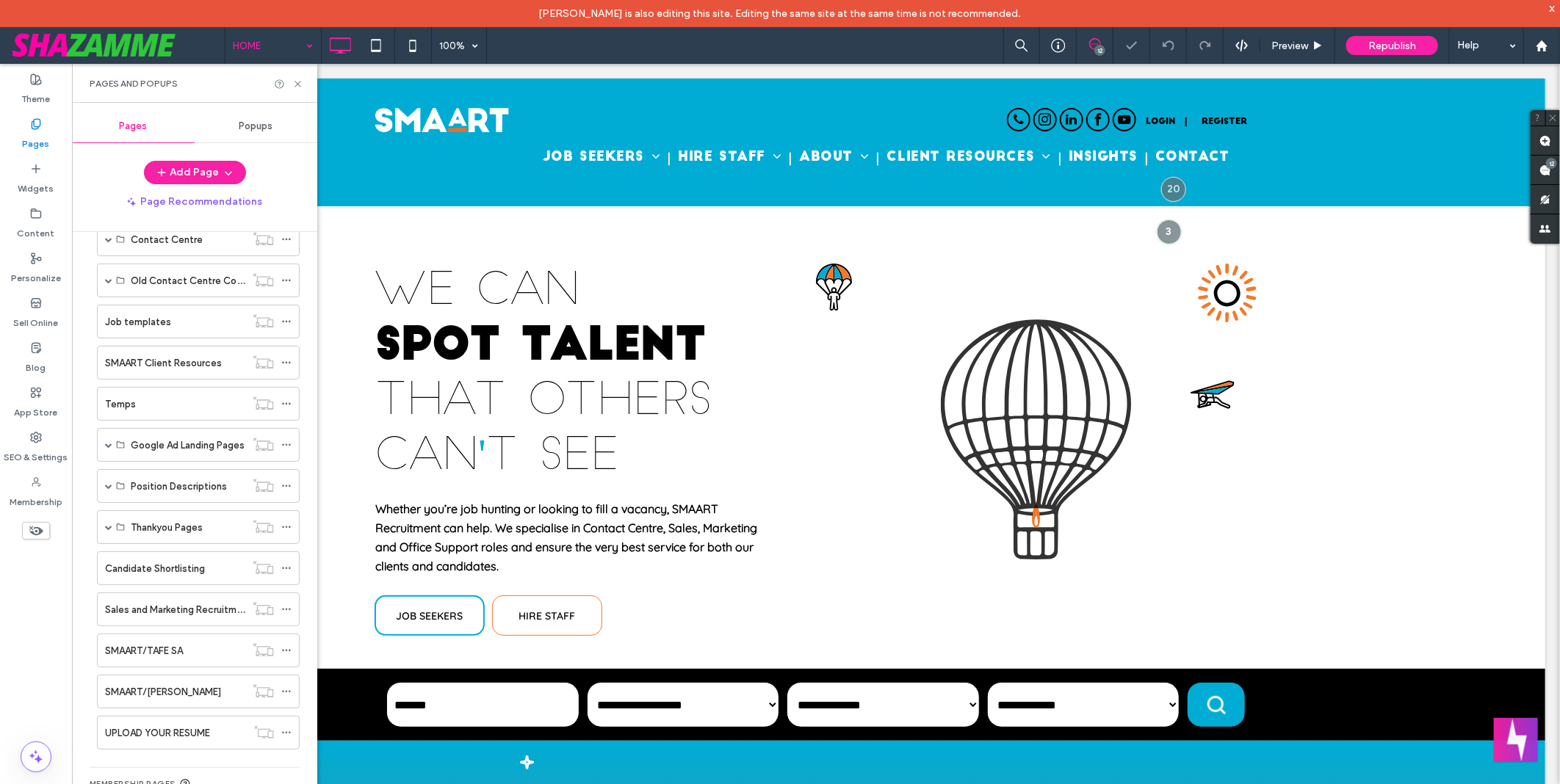
scroll to position [979, 0]
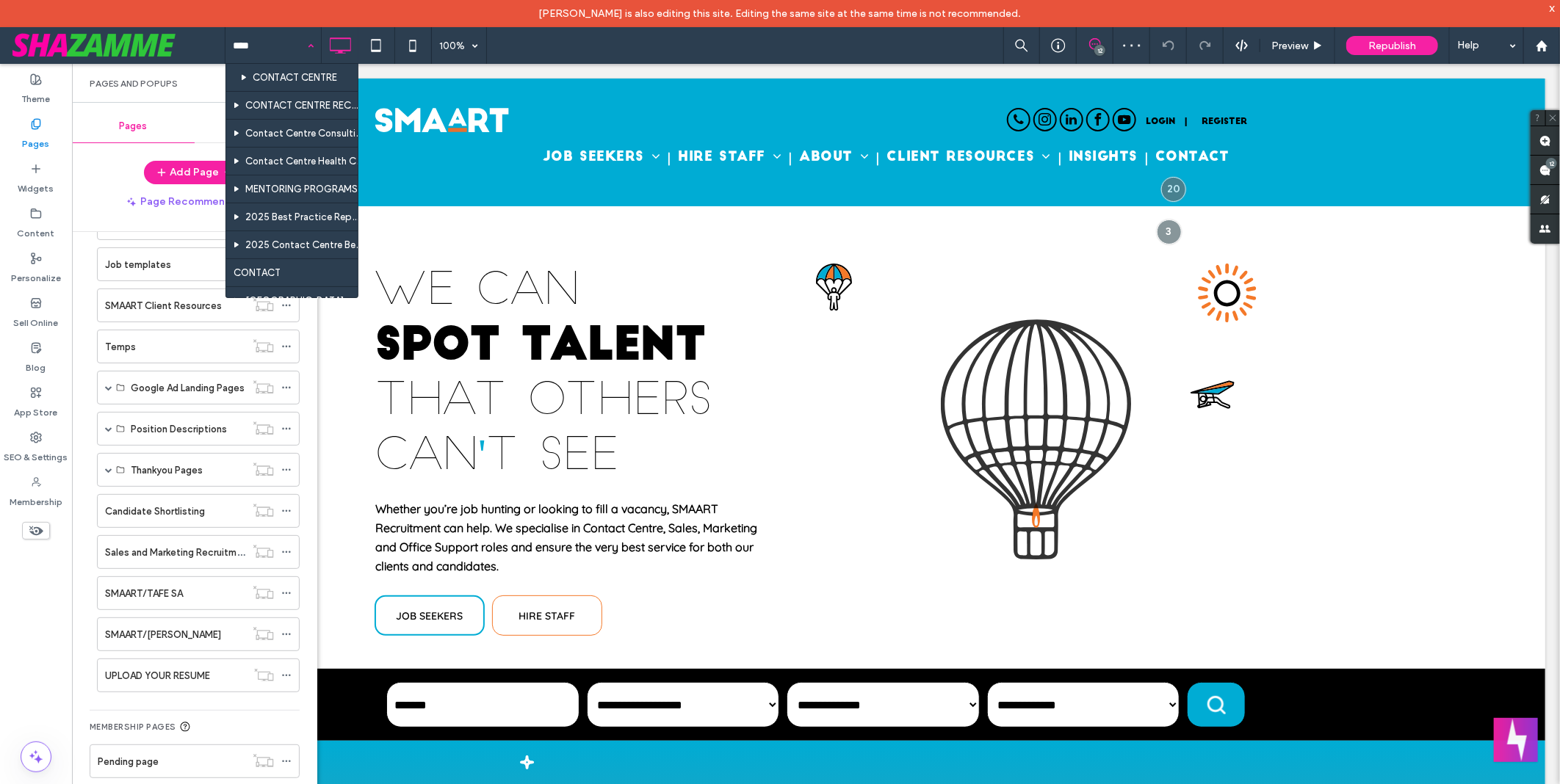
type input "*****"
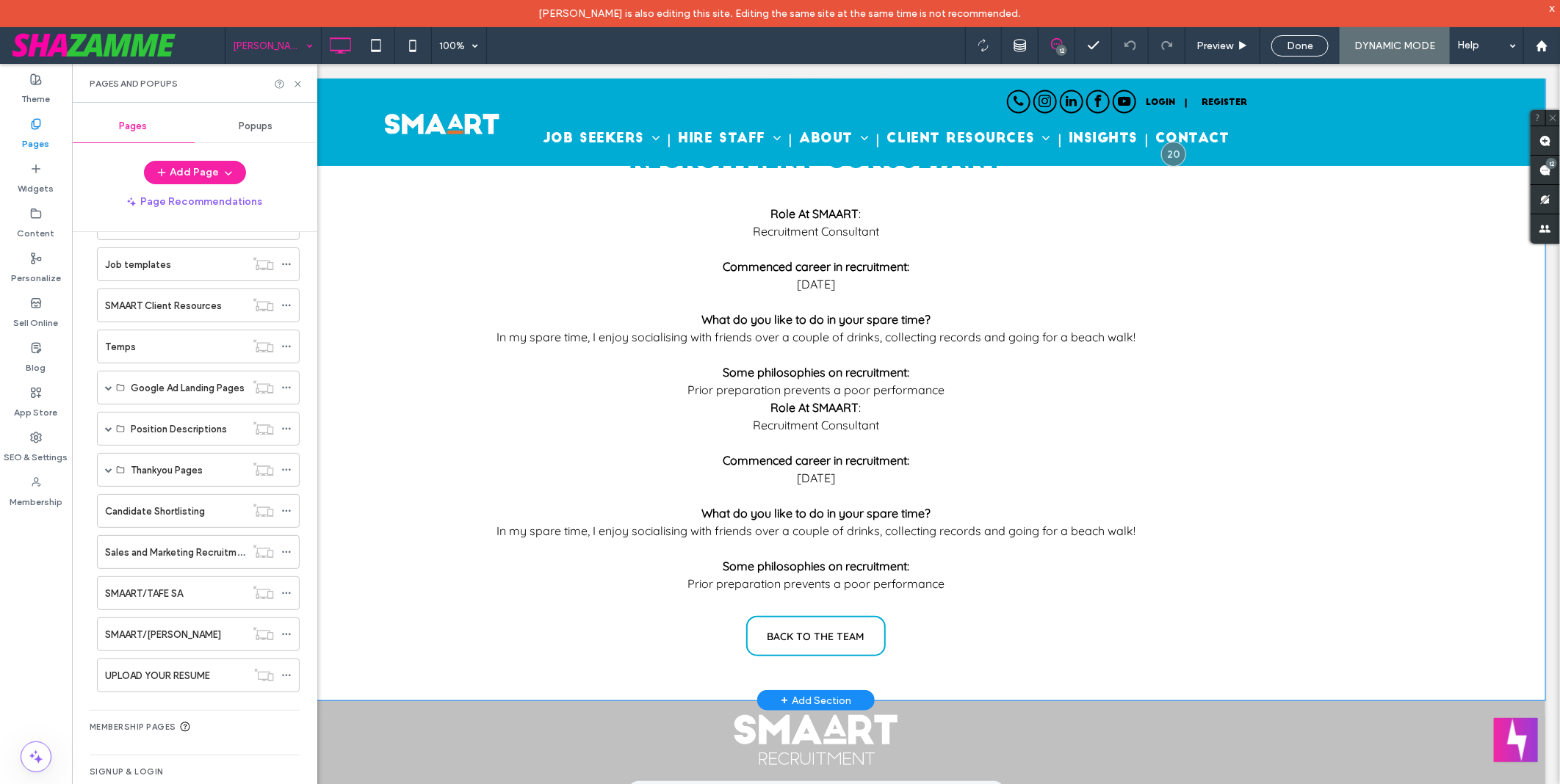
scroll to position [392, 0]
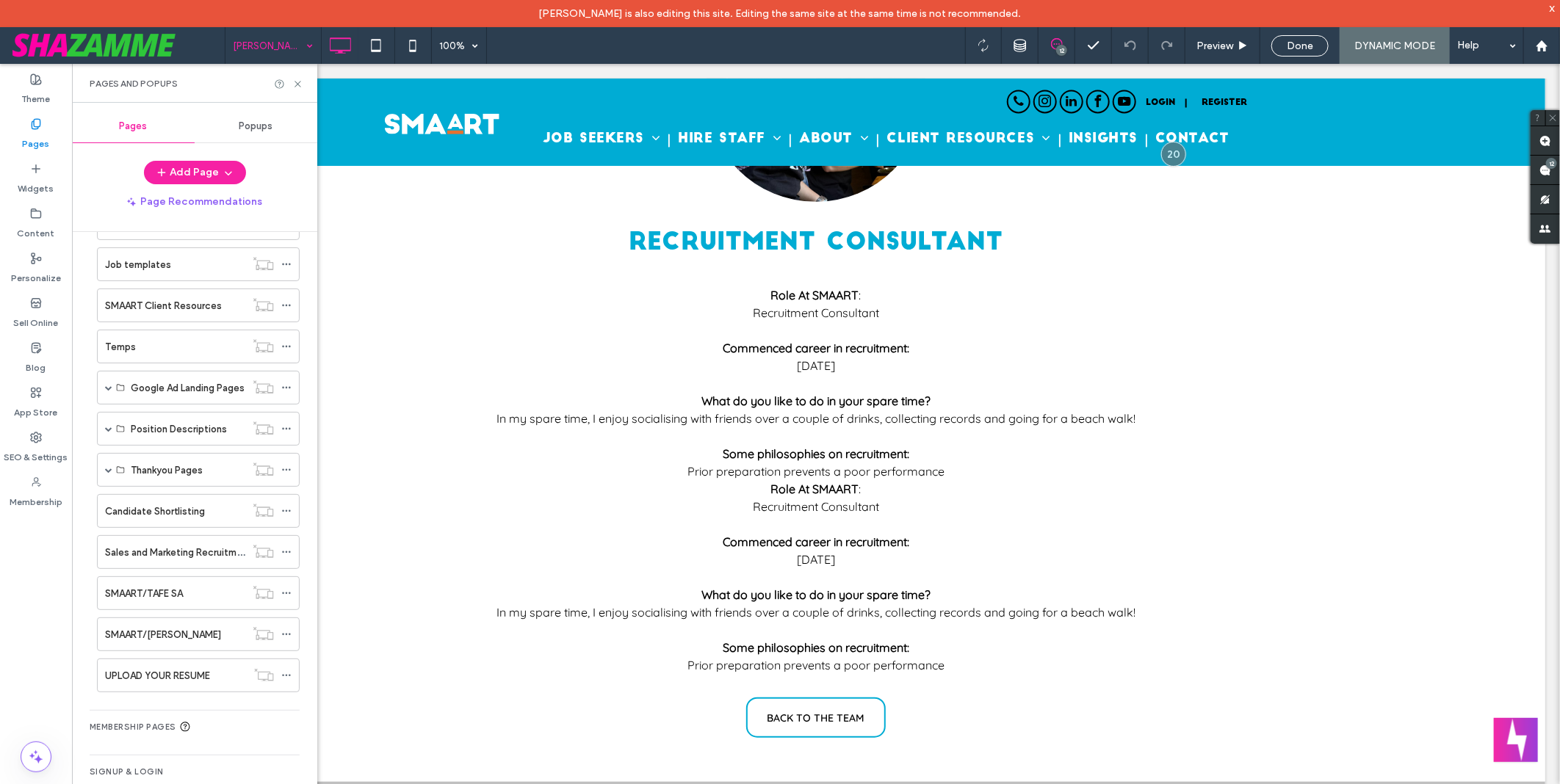
click at [291, 59] on input at bounding box center [269, 45] width 73 height 37
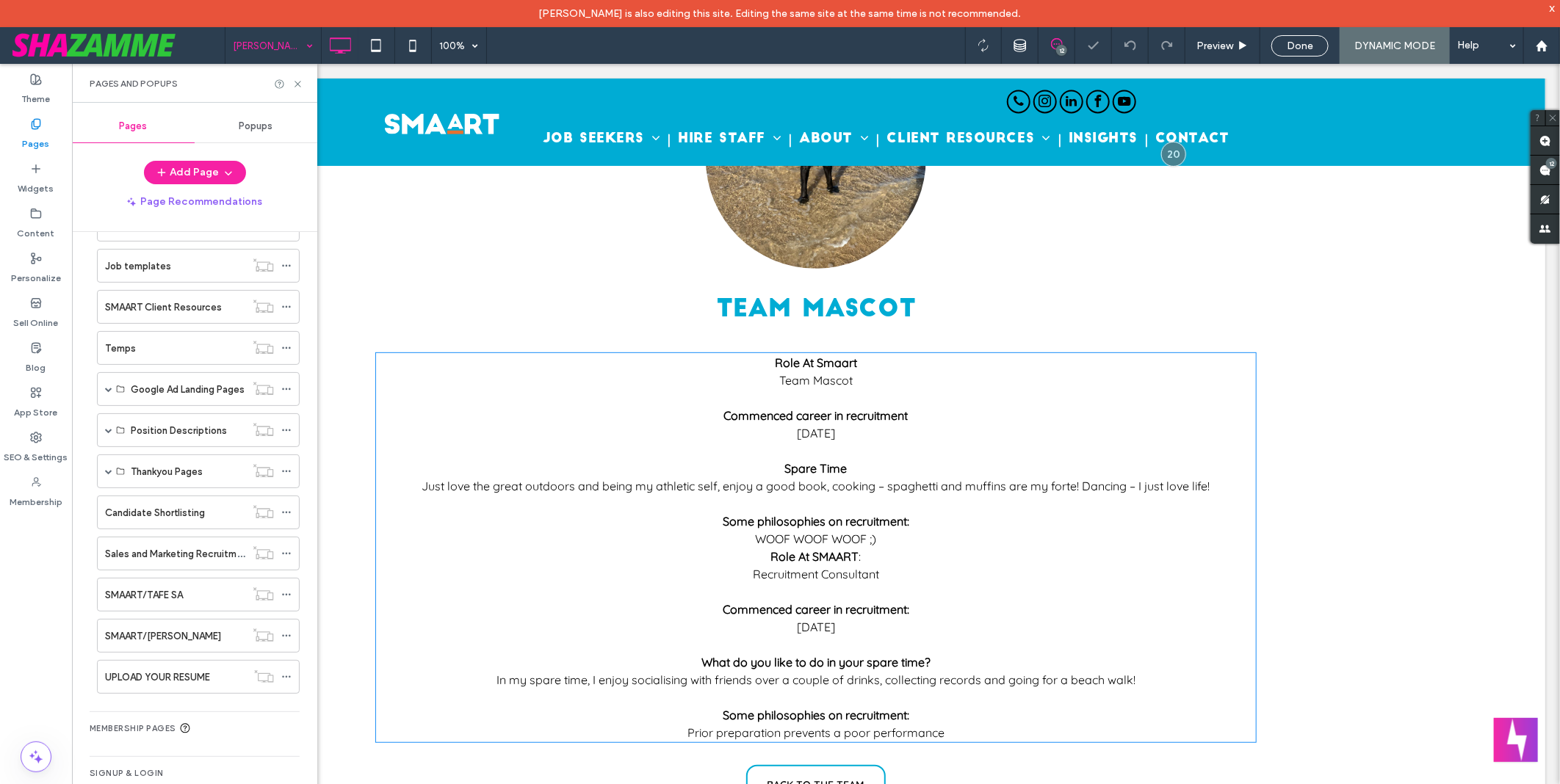
scroll to position [0, 0]
click at [270, 40] on input at bounding box center [269, 45] width 73 height 37
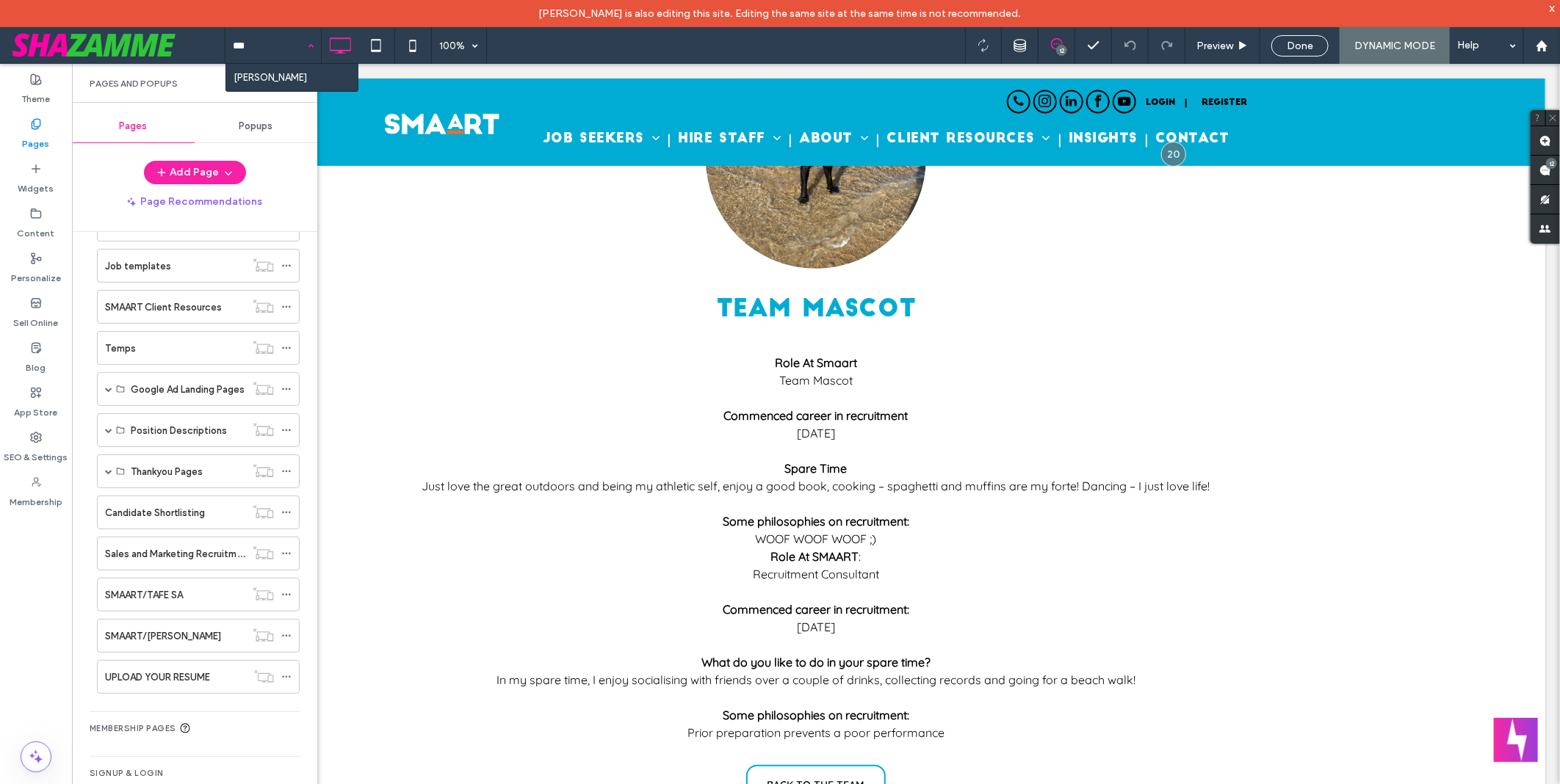
type input "****"
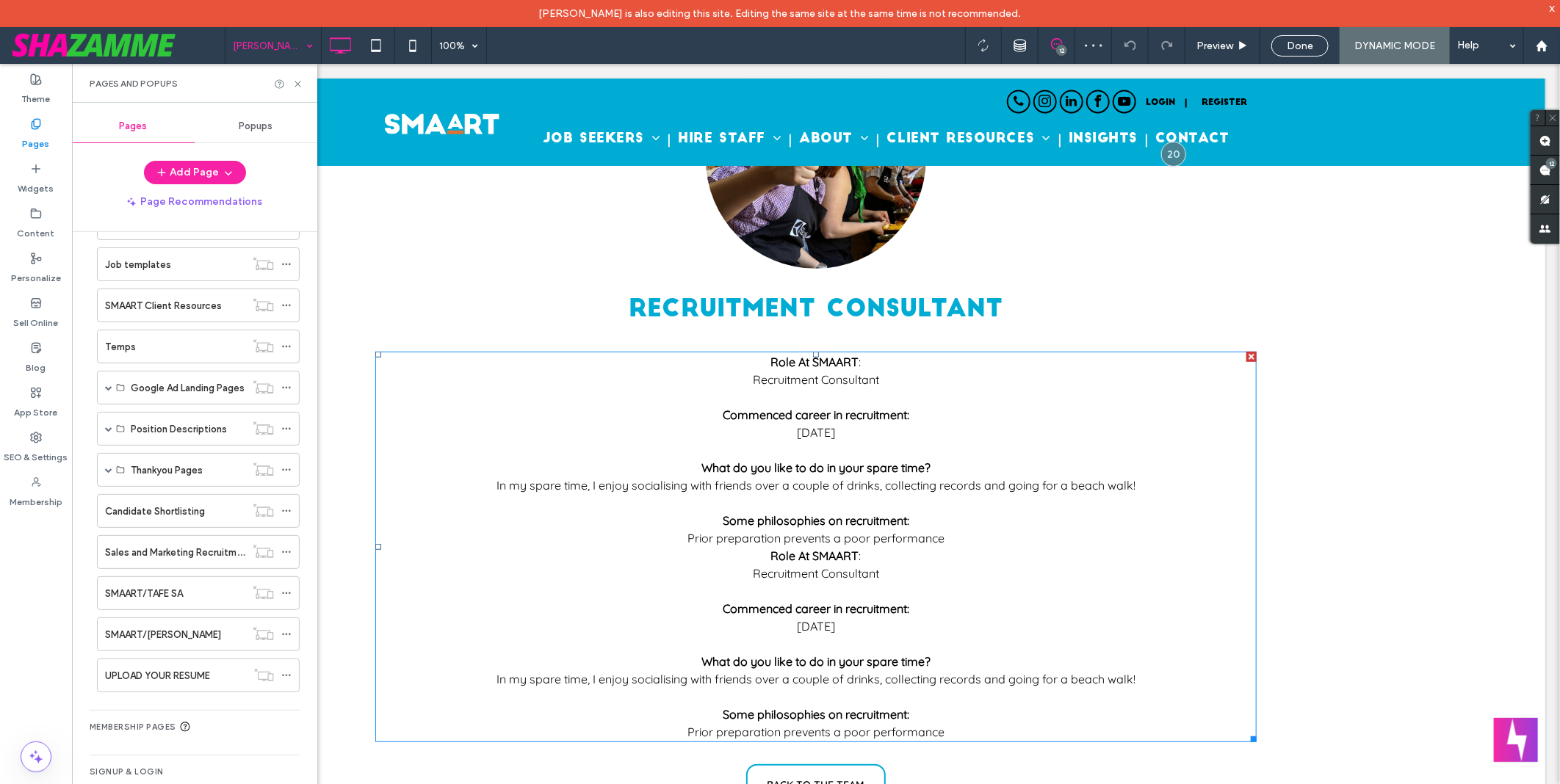
scroll to position [407, 0]
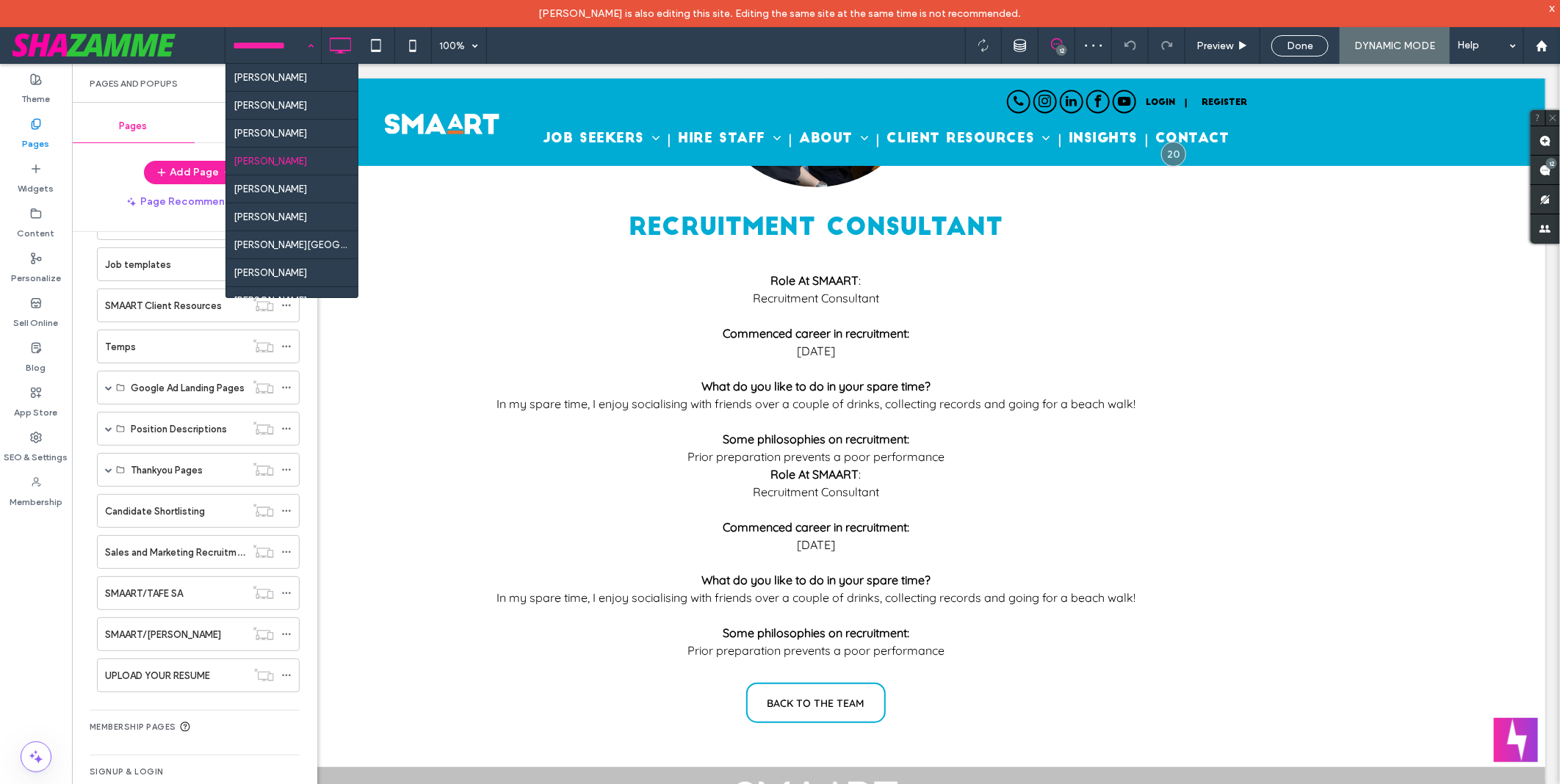
click at [245, 36] on input at bounding box center [269, 45] width 73 height 37
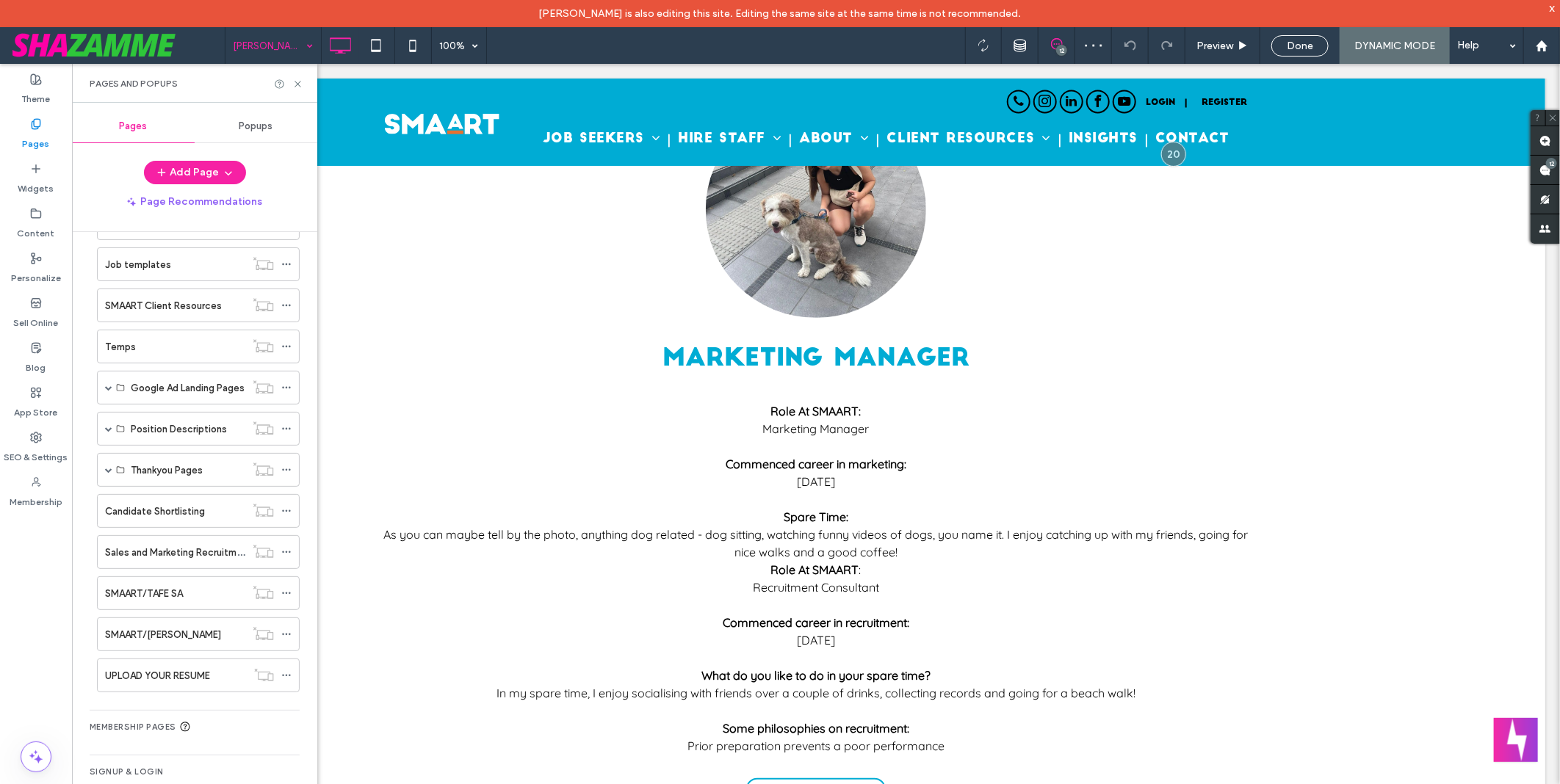
scroll to position [245, 0]
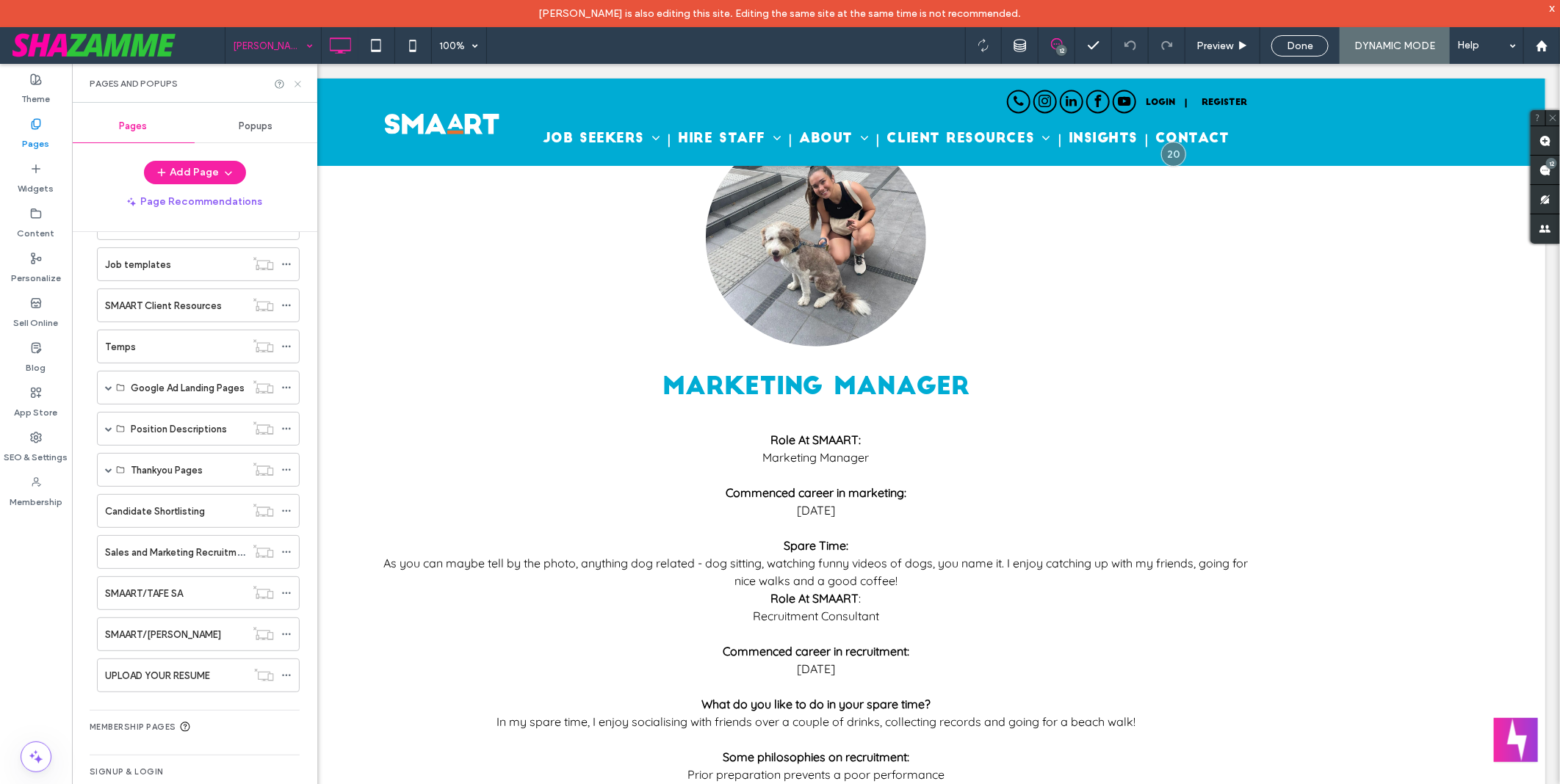
click at [299, 84] on use at bounding box center [297, 84] width 6 height 6
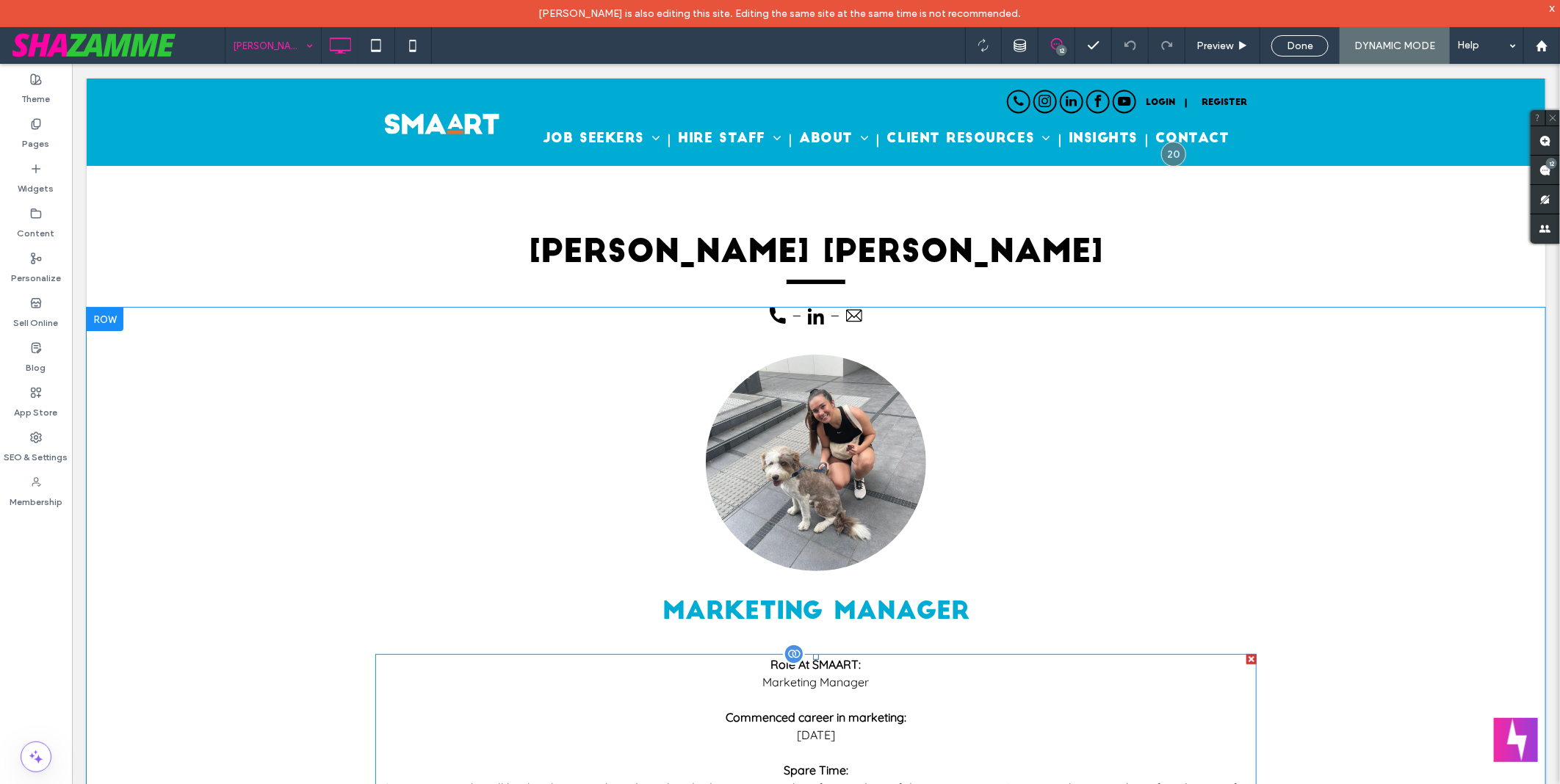
scroll to position [0, 0]
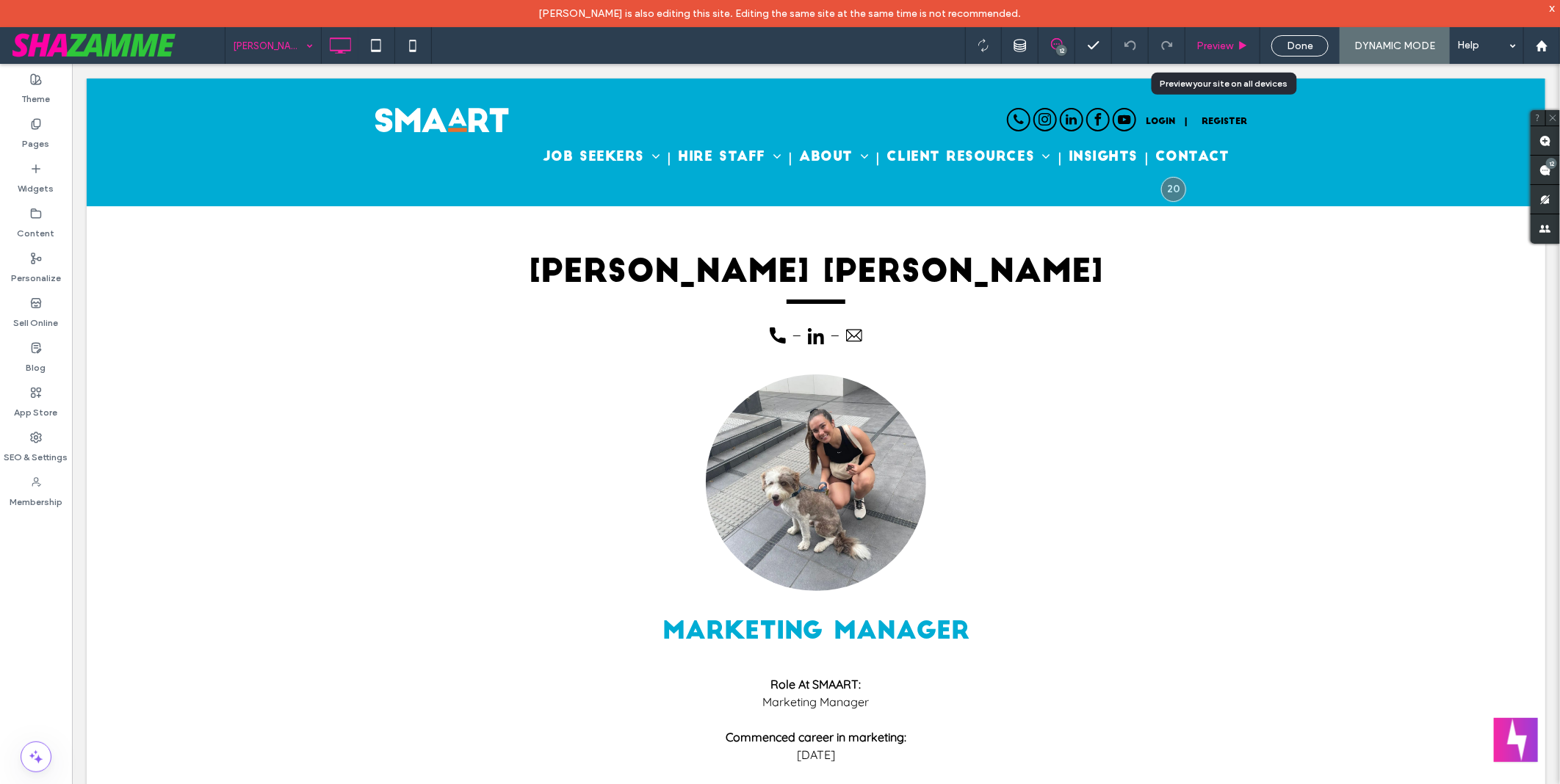
click at [1217, 46] on span "Preview" at bounding box center [1214, 46] width 37 height 12
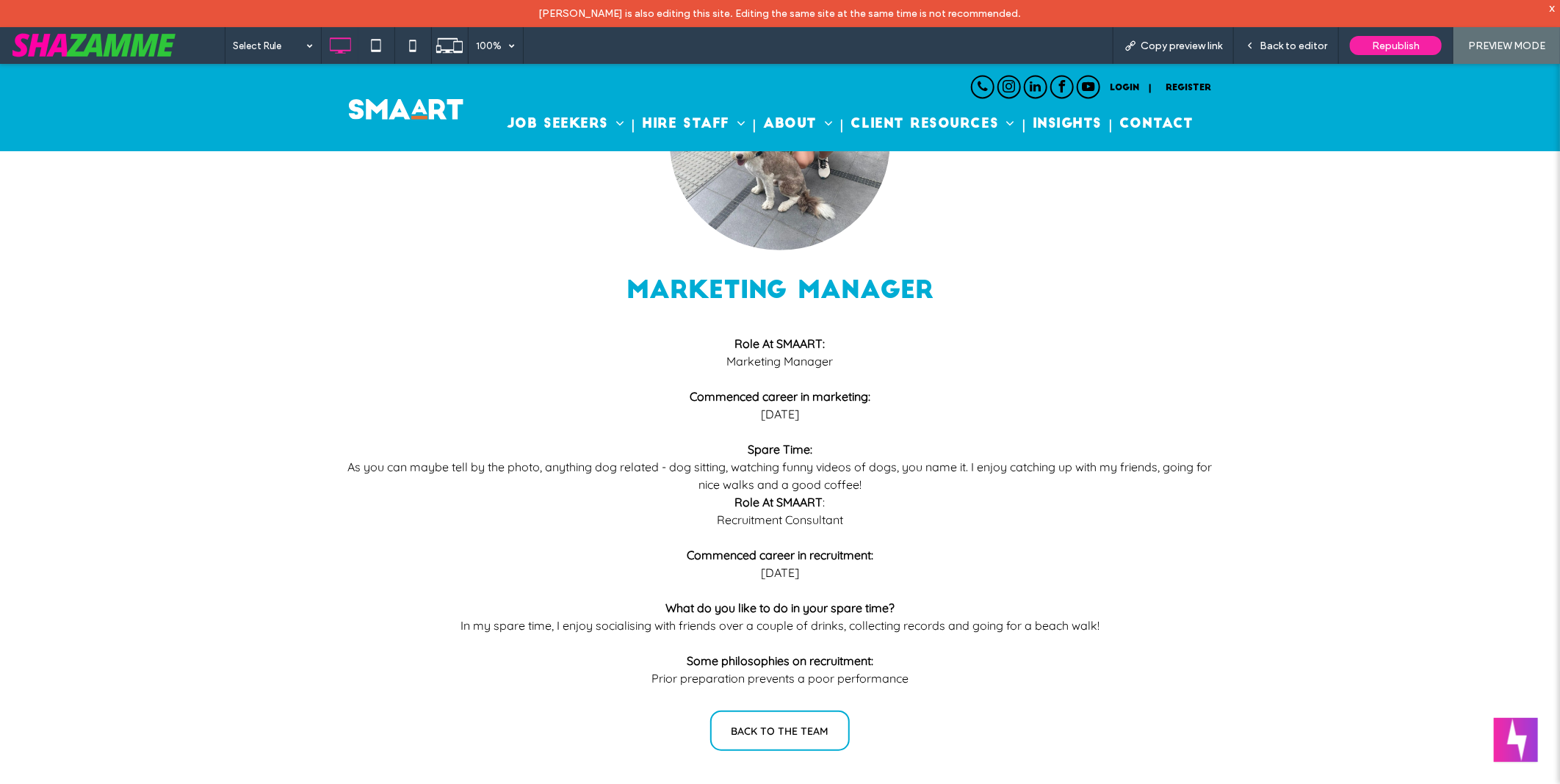
scroll to position [285, 0]
click at [1266, 48] on span "Back to editor" at bounding box center [1294, 46] width 68 height 12
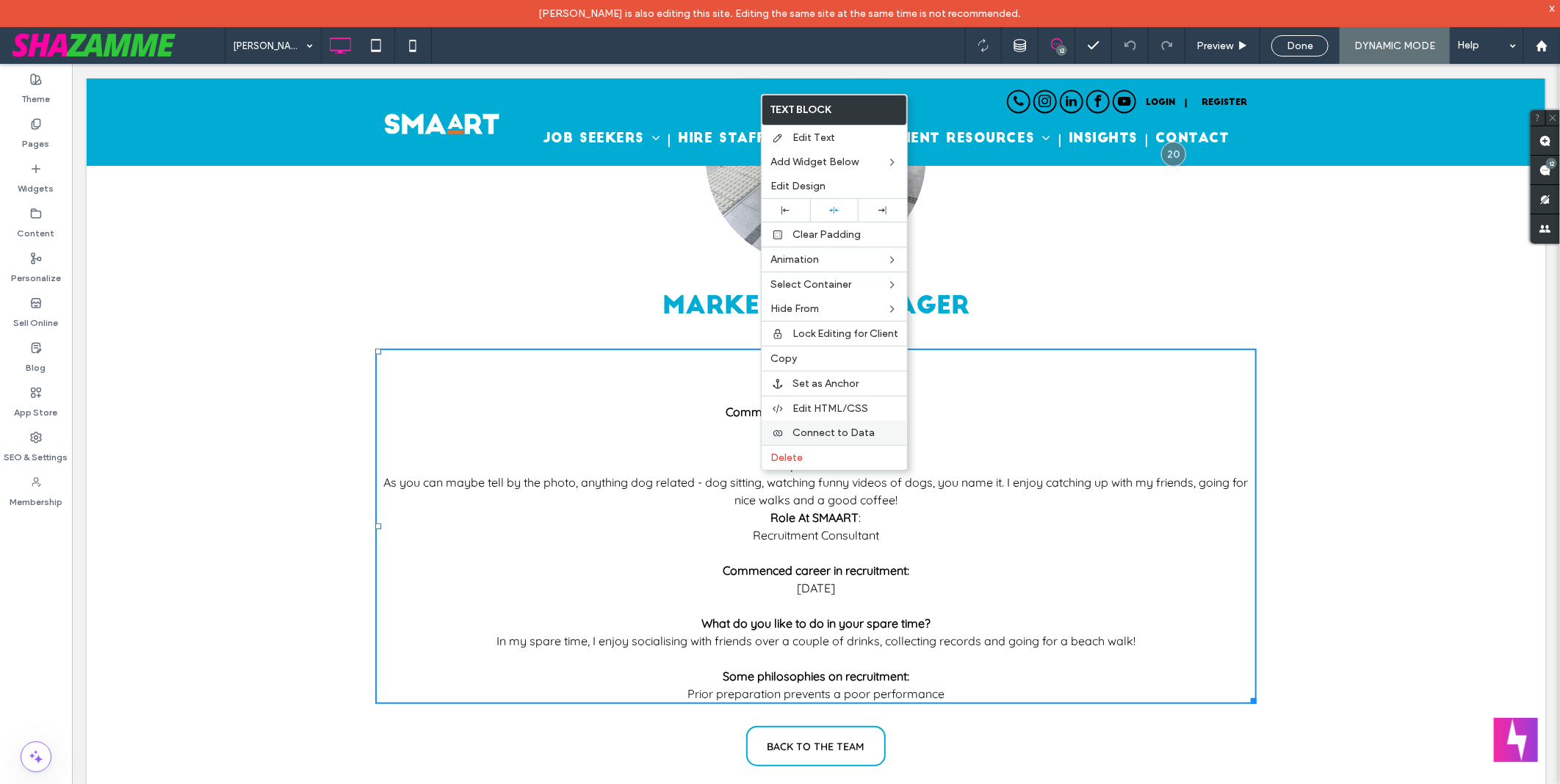
click at [841, 426] on span "Connect to Data" at bounding box center [833, 432] width 83 height 12
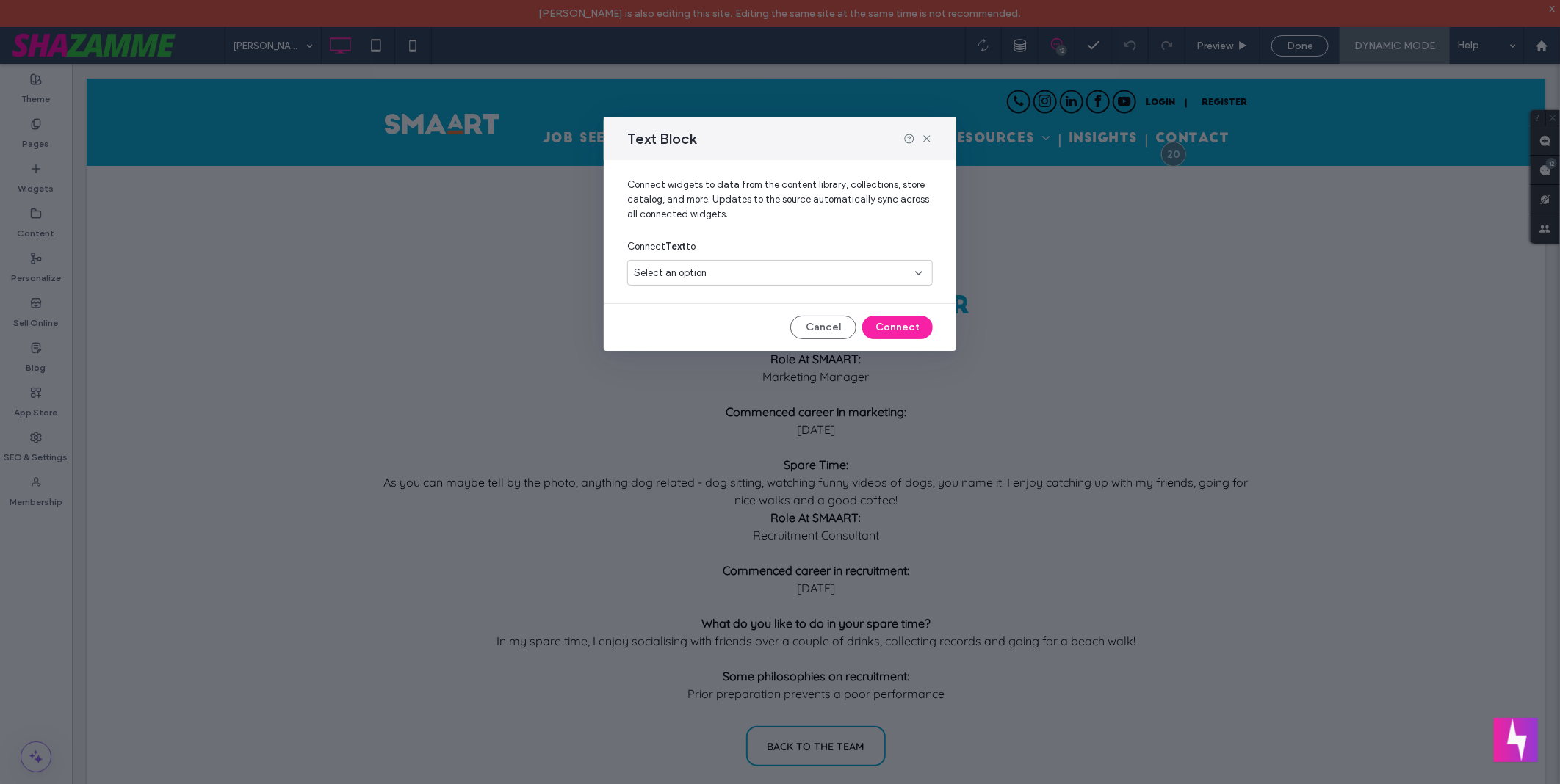
click at [759, 270] on div "Select an option" at bounding box center [771, 272] width 275 height 15
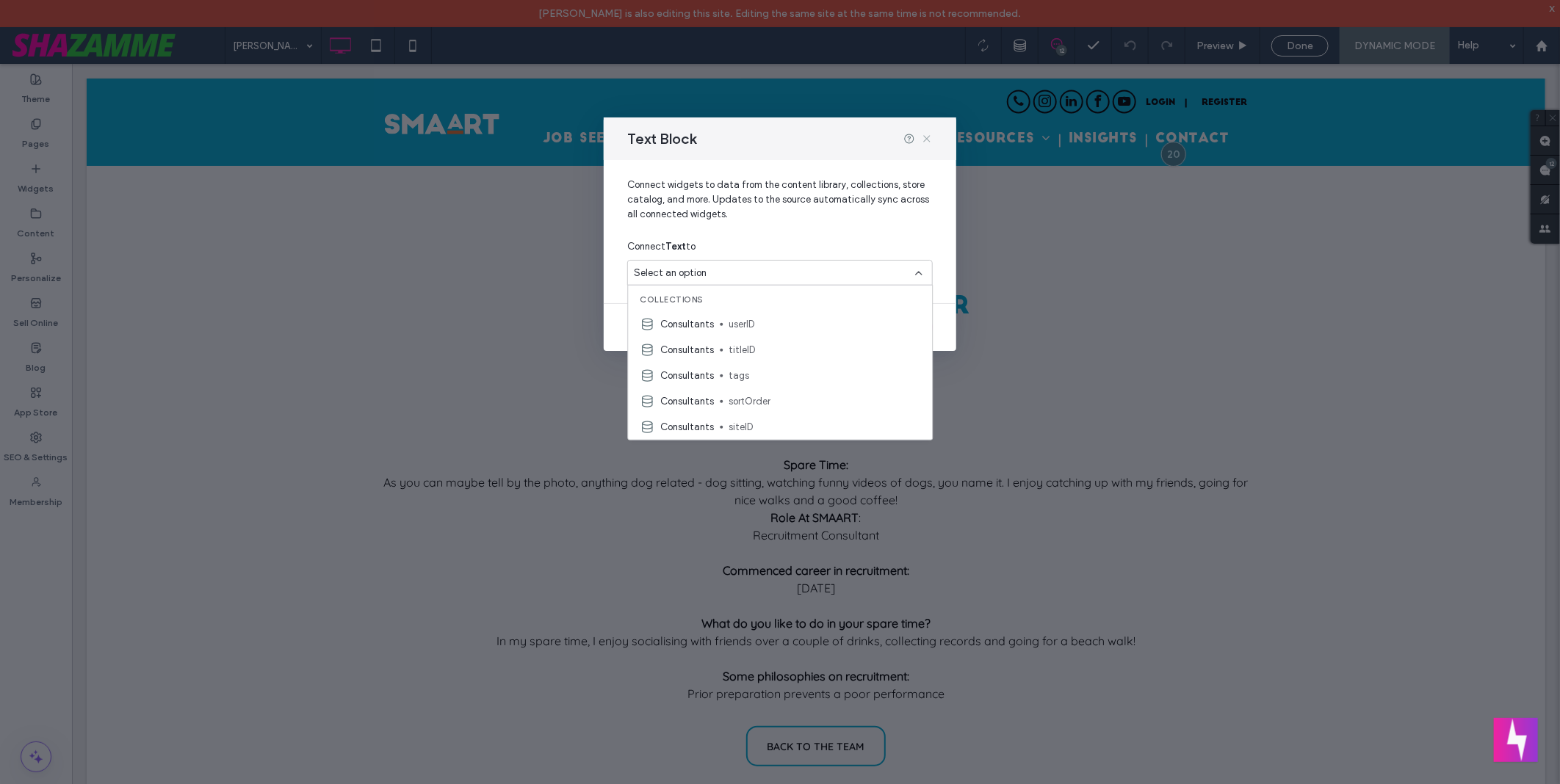
click at [921, 137] on icon at bounding box center [927, 139] width 12 height 12
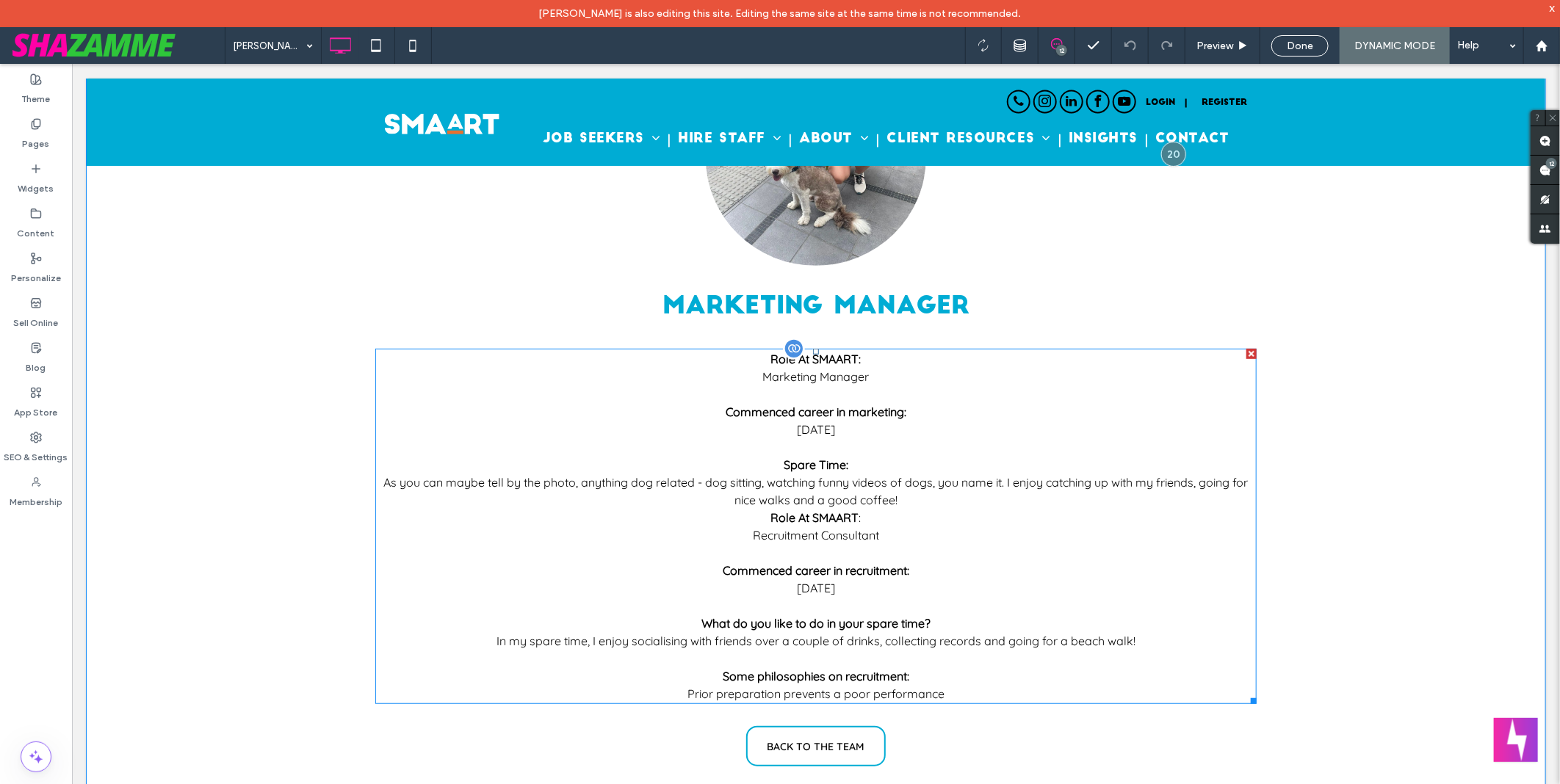
click at [835, 562] on strong "Commenced career in recruitment:" at bounding box center [815, 569] width 186 height 15
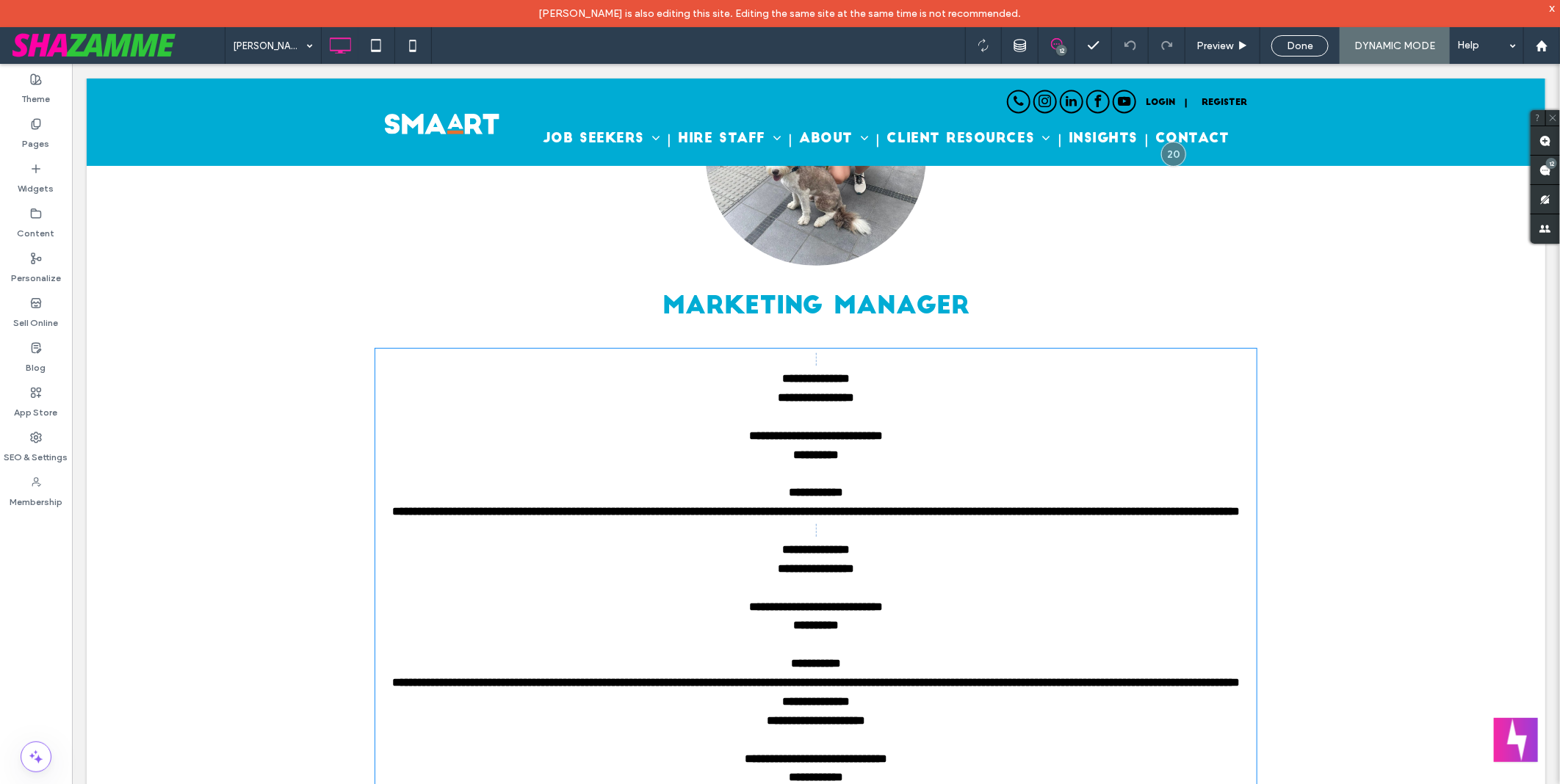
type input "**********"
type input "**"
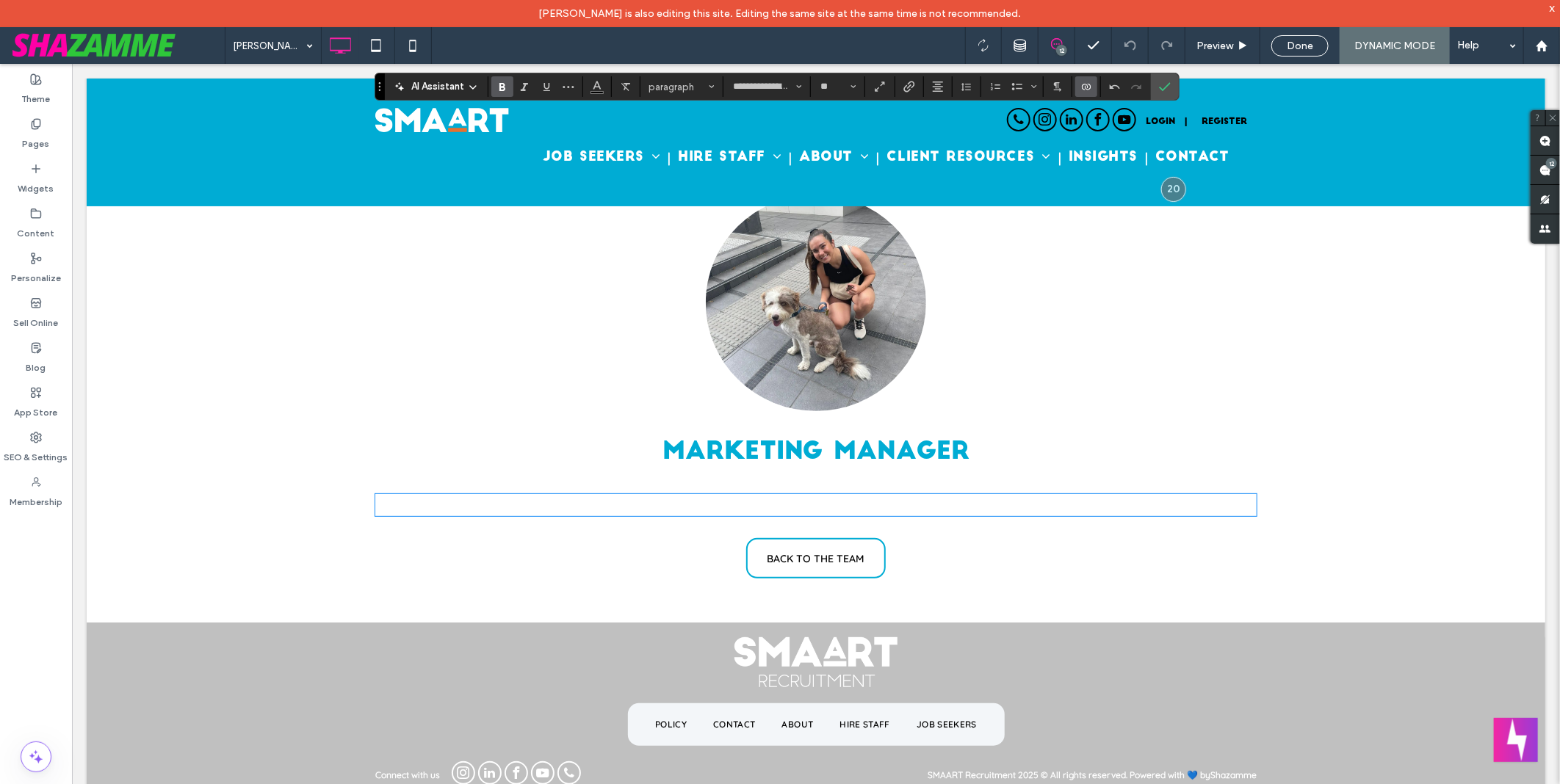
scroll to position [137, 0]
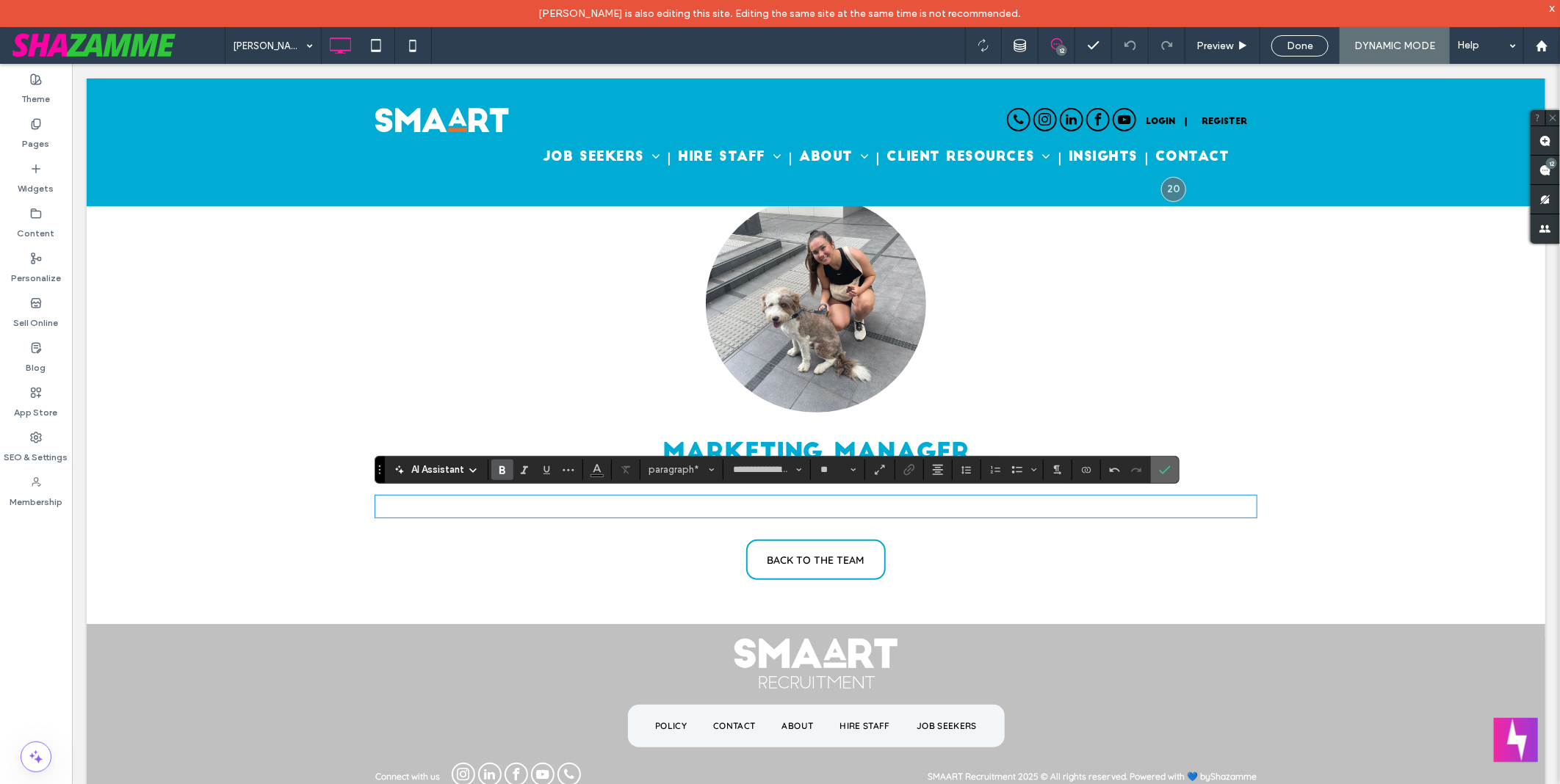
drag, startPoint x: 1161, startPoint y: 463, endPoint x: 1075, endPoint y: 409, distance: 101.5
click at [1161, 463] on span "Confirm" at bounding box center [1162, 470] width 7 height 26
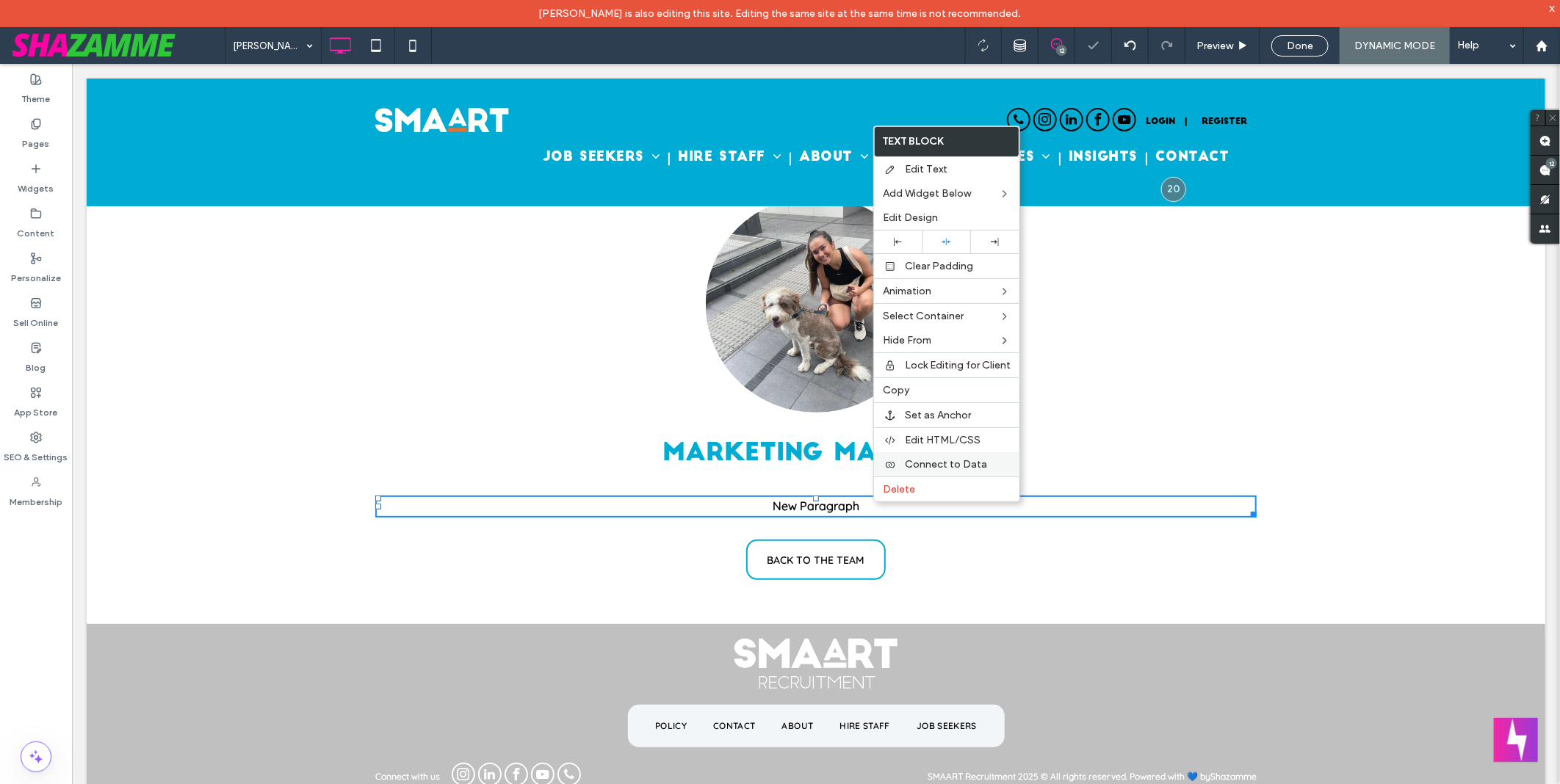
click at [930, 466] on span "Connect to Data" at bounding box center [946, 465] width 83 height 12
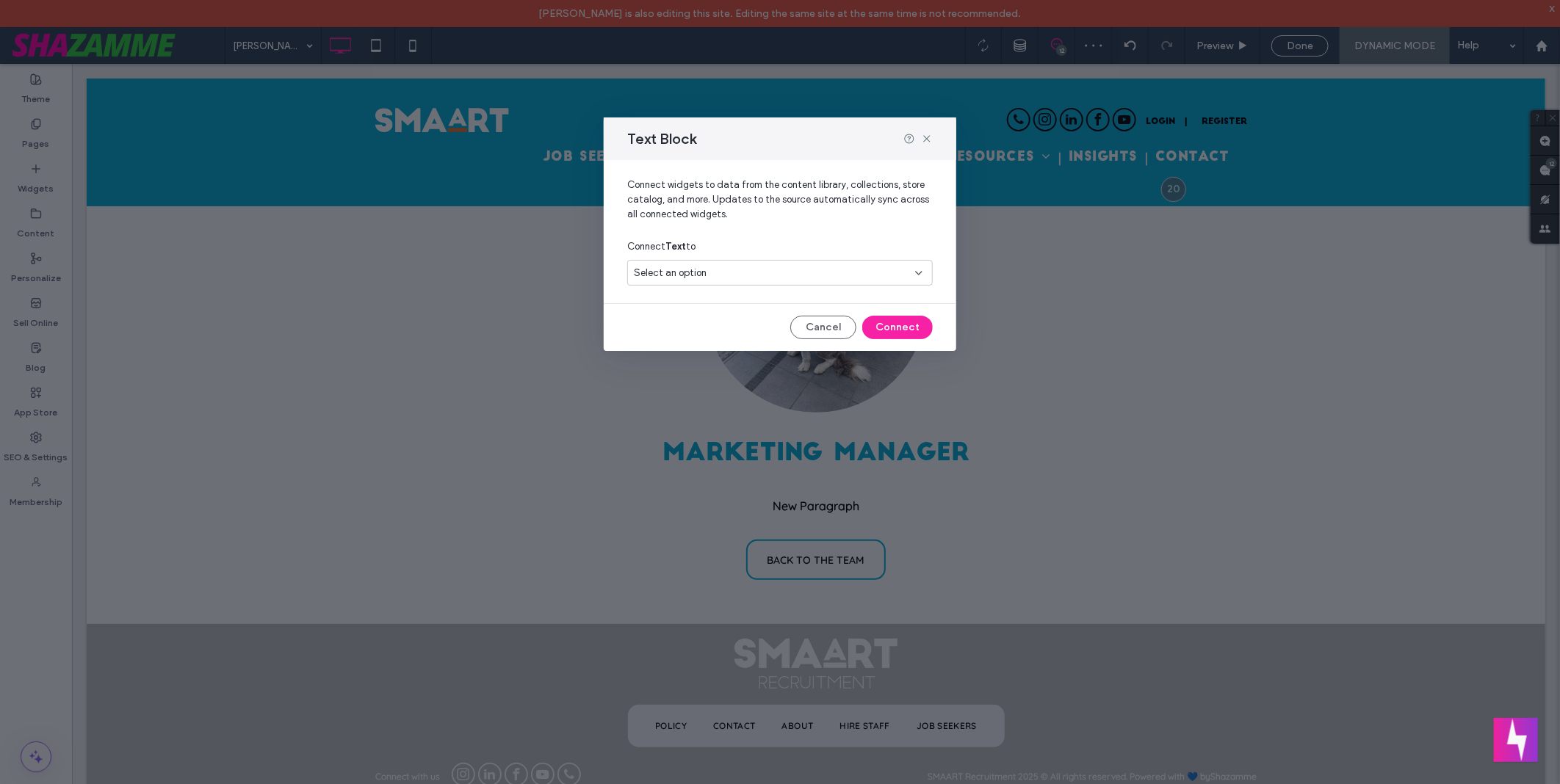
click at [774, 262] on div "Select an option" at bounding box center [780, 273] width 306 height 26
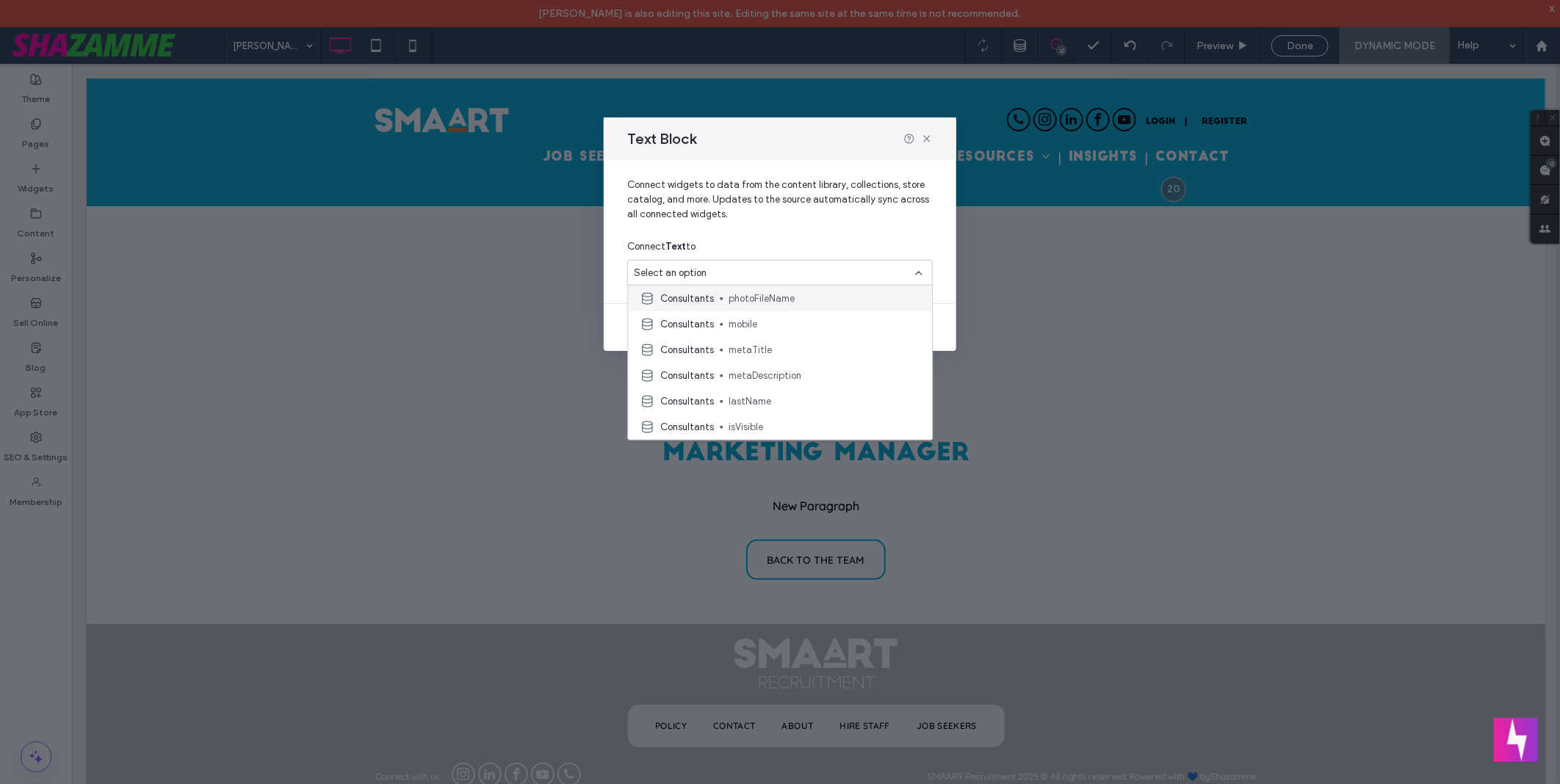
scroll to position [326, 0]
click at [810, 378] on span "fullDescription" at bounding box center [824, 383] width 192 height 15
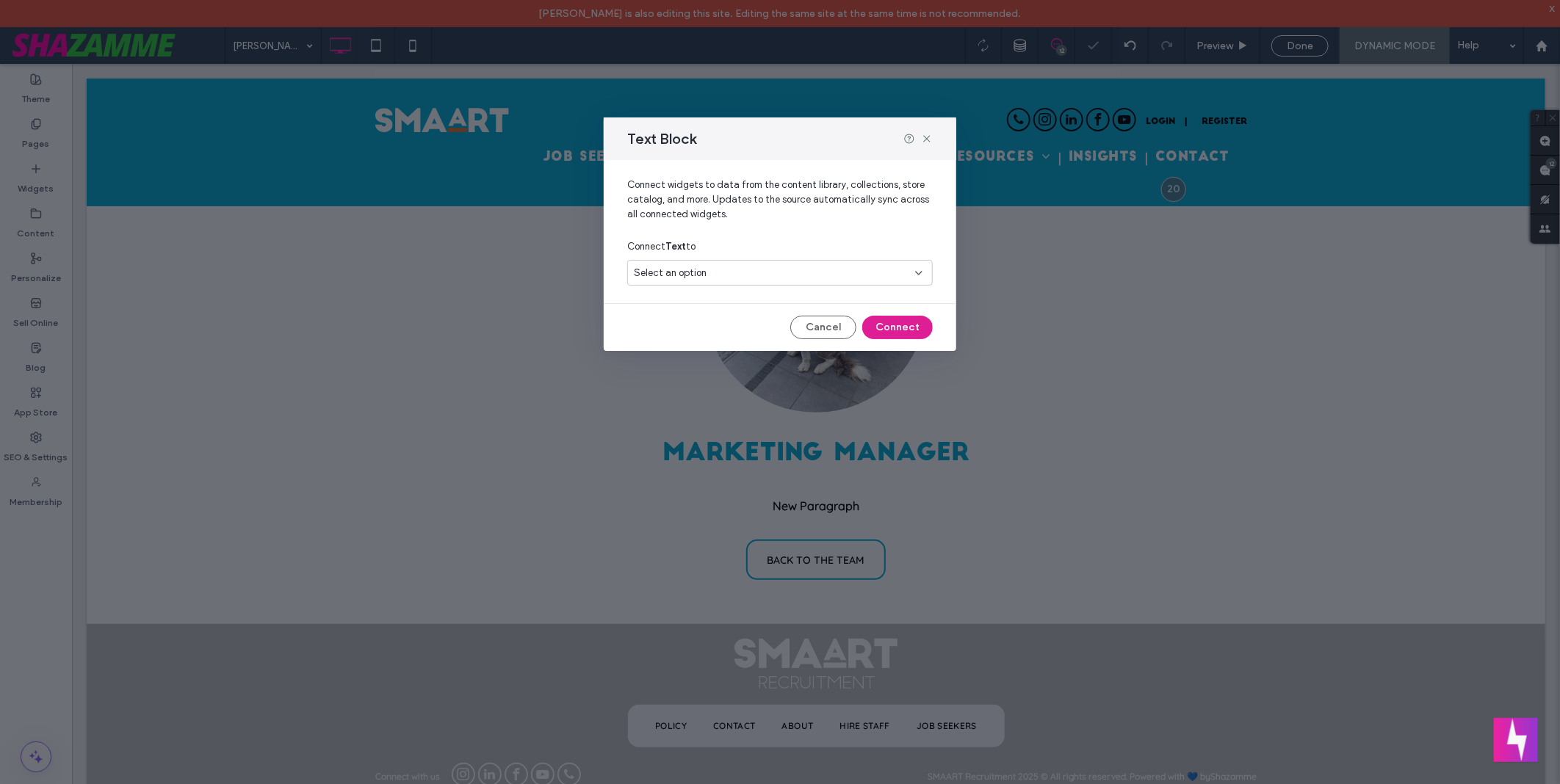
click at [905, 319] on button "Connect" at bounding box center [898, 327] width 71 height 23
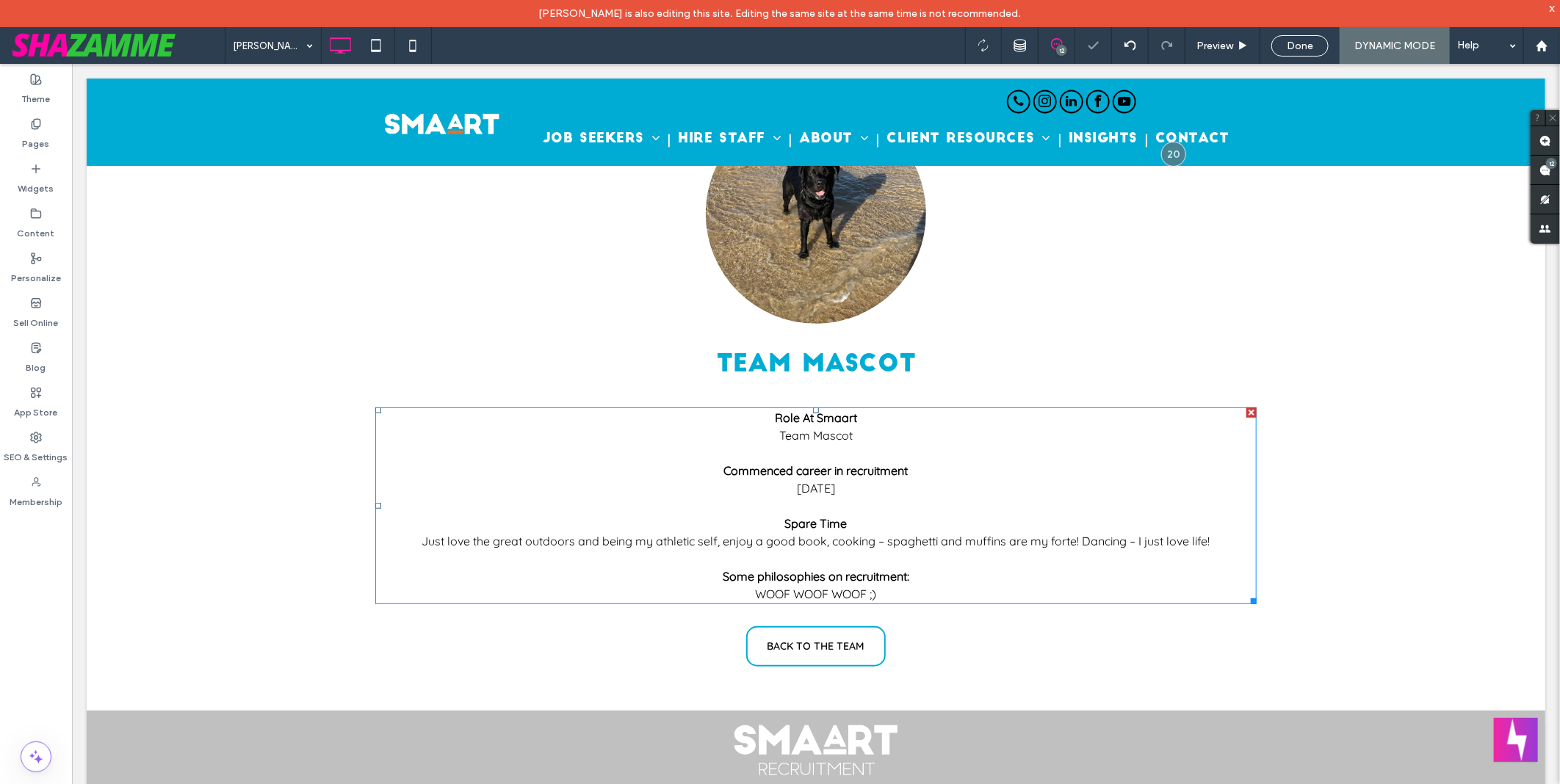
scroll to position [0, 0]
click at [271, 50] on input at bounding box center [269, 45] width 73 height 37
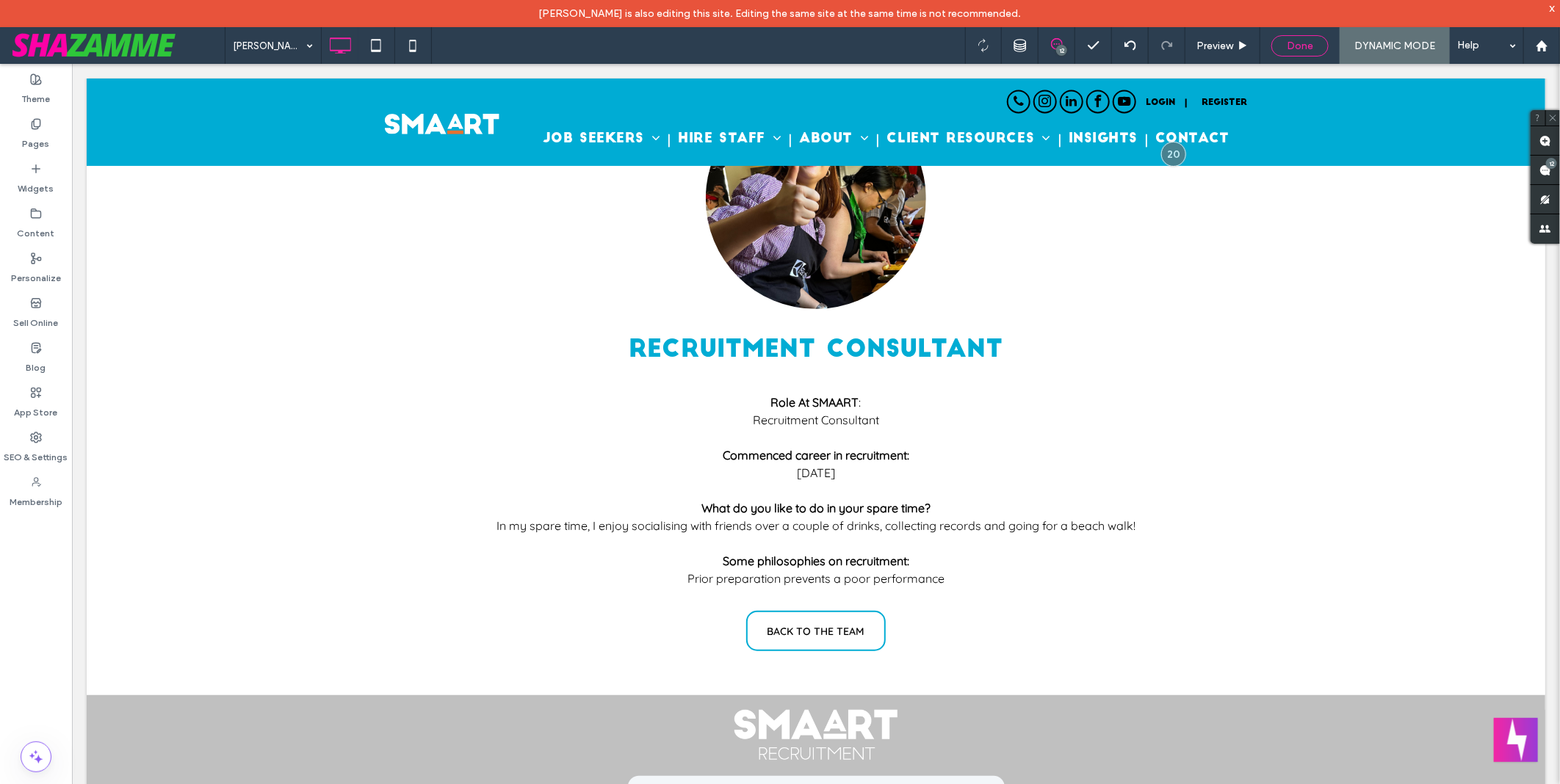
click at [1318, 40] on div "Done" at bounding box center [1300, 46] width 56 height 12
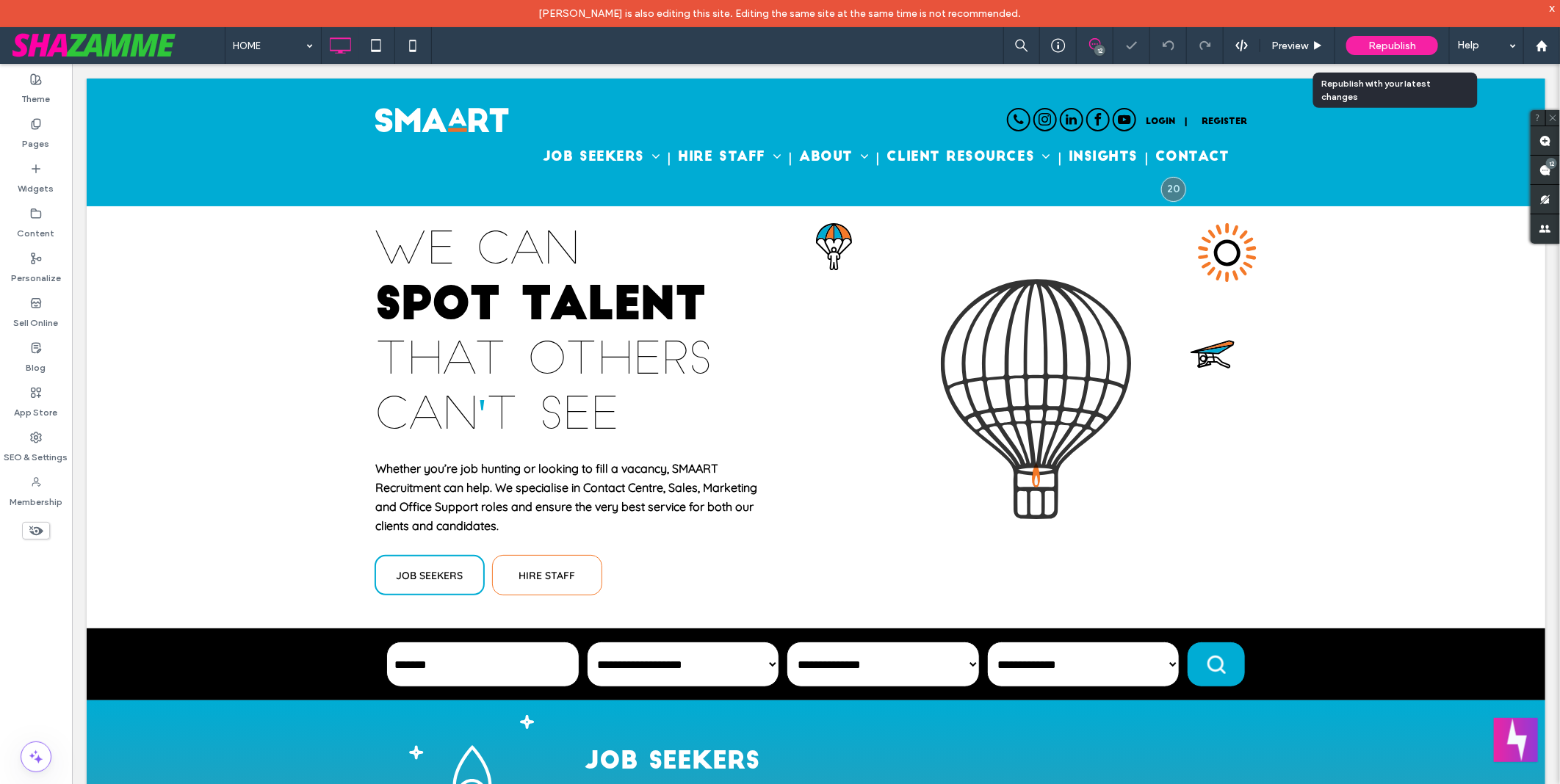
click at [1399, 47] on span "Republish" at bounding box center [1392, 46] width 48 height 12
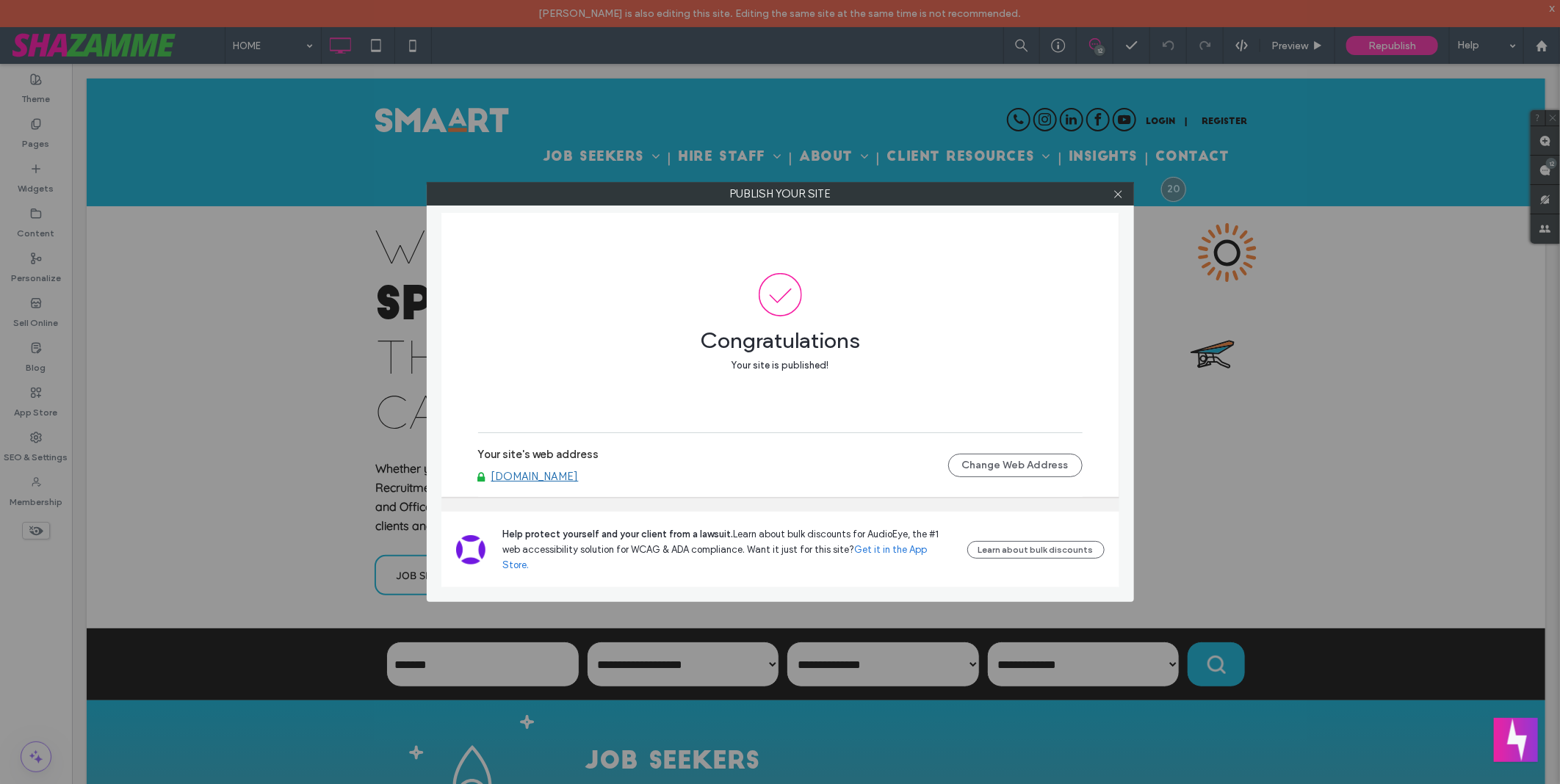
click at [568, 483] on link "www.smaart.com.au" at bounding box center [535, 476] width 87 height 13
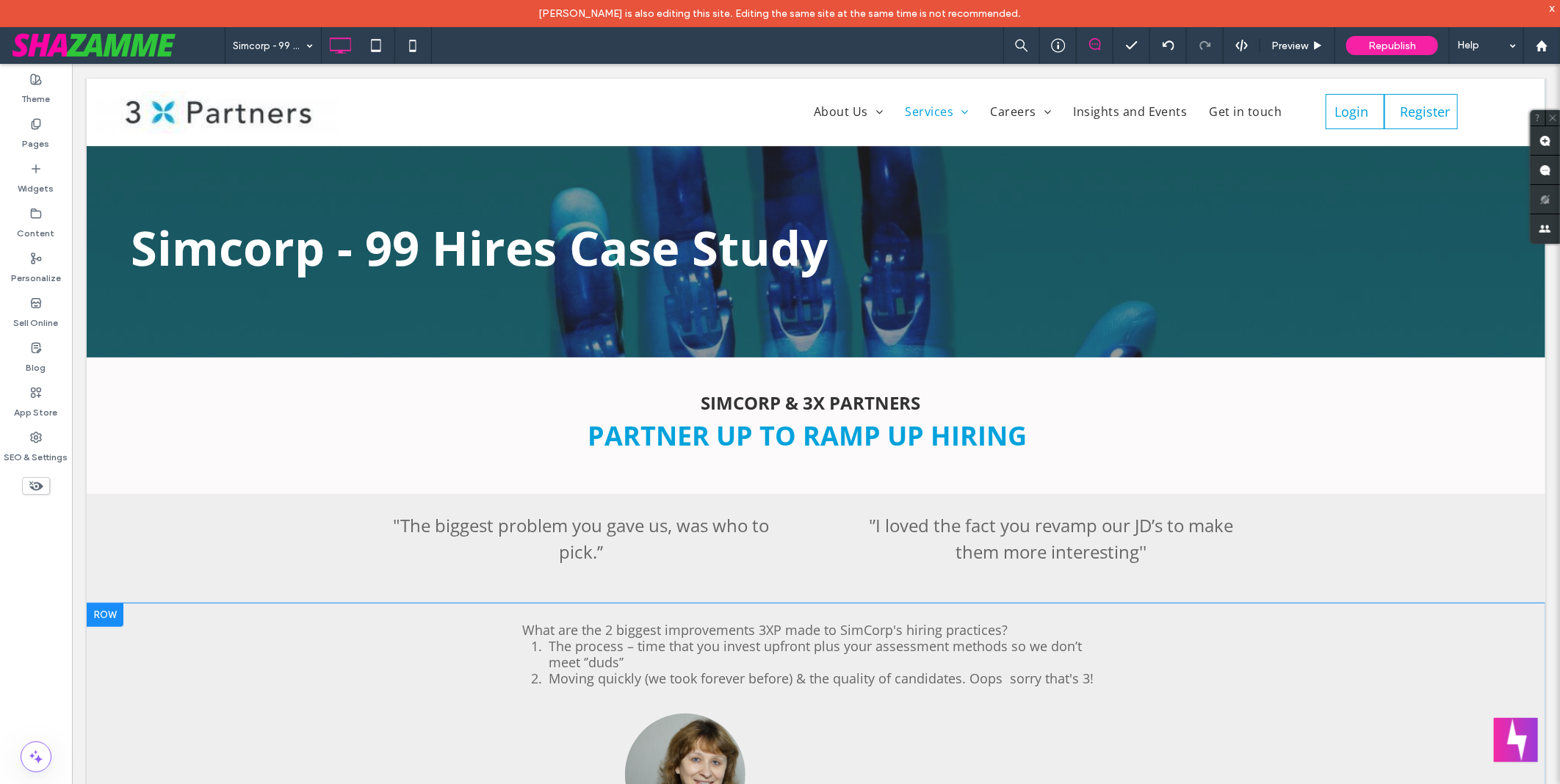
scroll to position [326, 0]
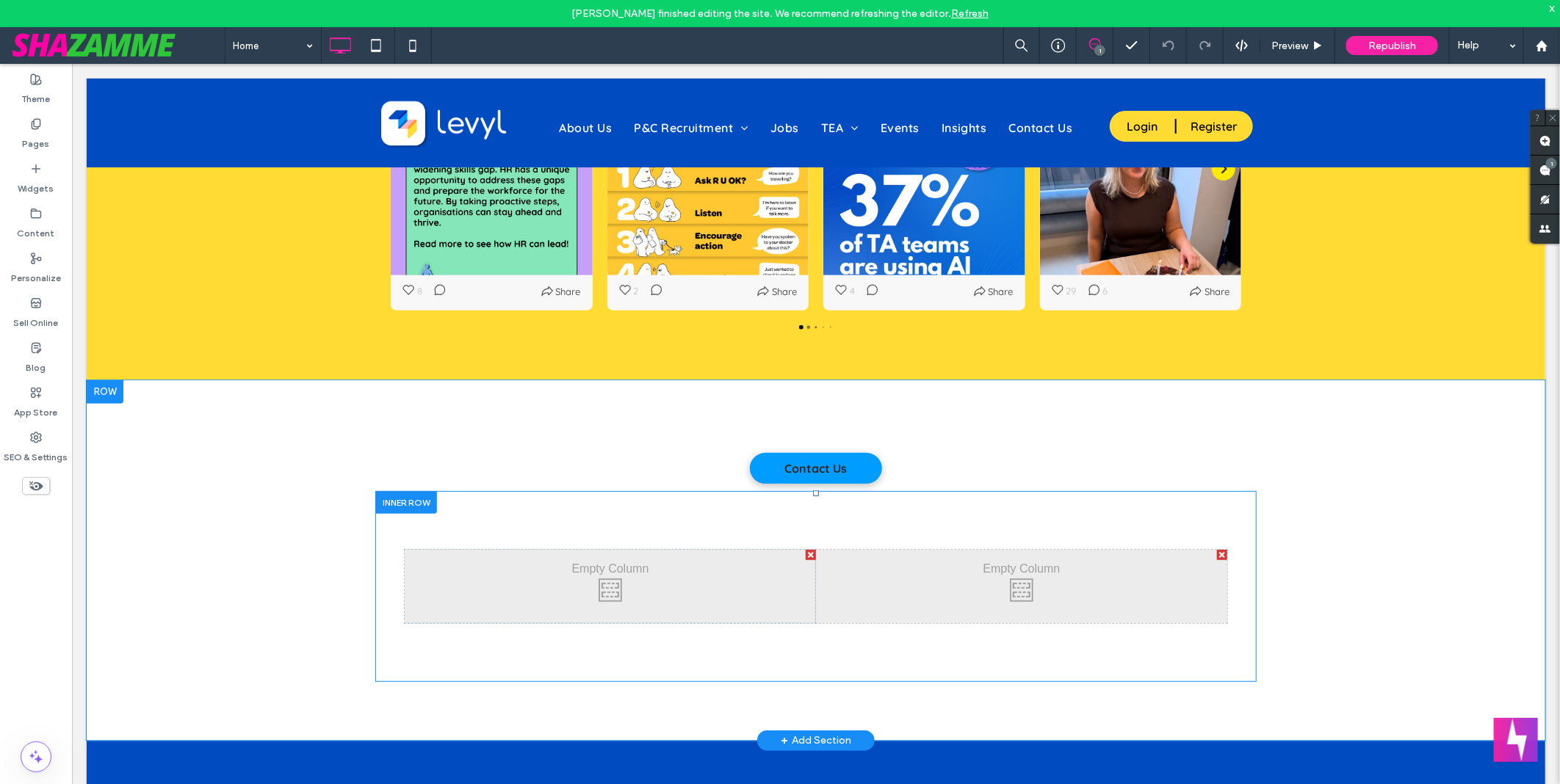
scroll to position [3914, 0]
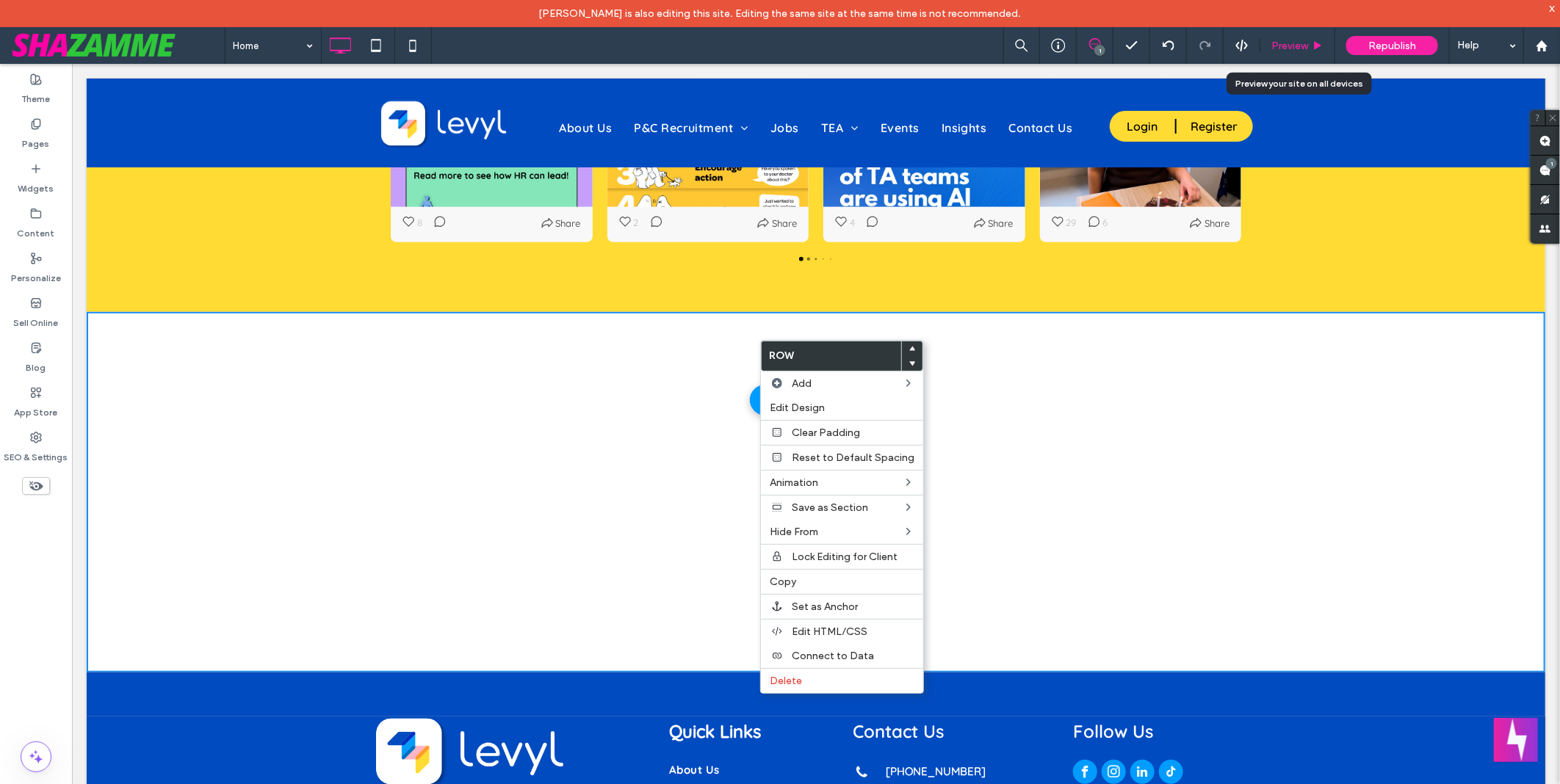
click at [1294, 44] on span "Preview" at bounding box center [1290, 46] width 37 height 12
